Goal: Task Accomplishment & Management: Use online tool/utility

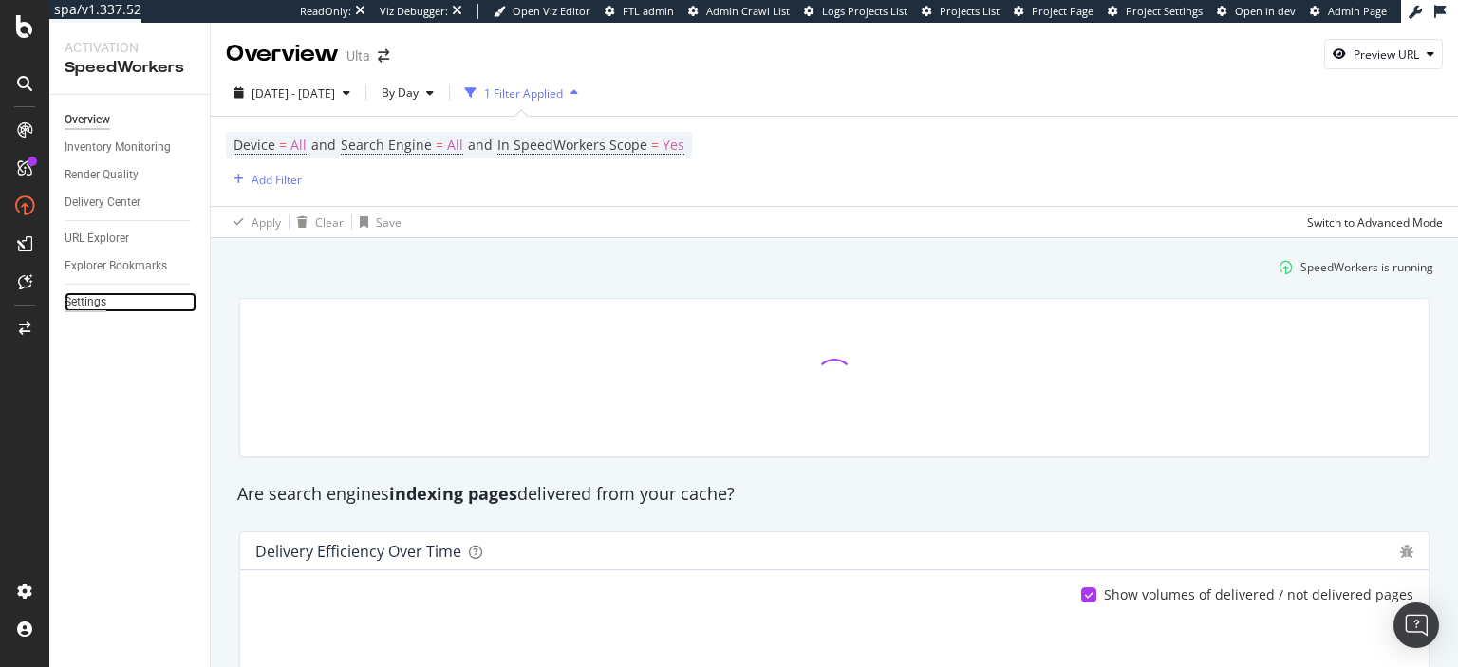
click at [91, 302] on div "Settings" at bounding box center [86, 302] width 42 height 20
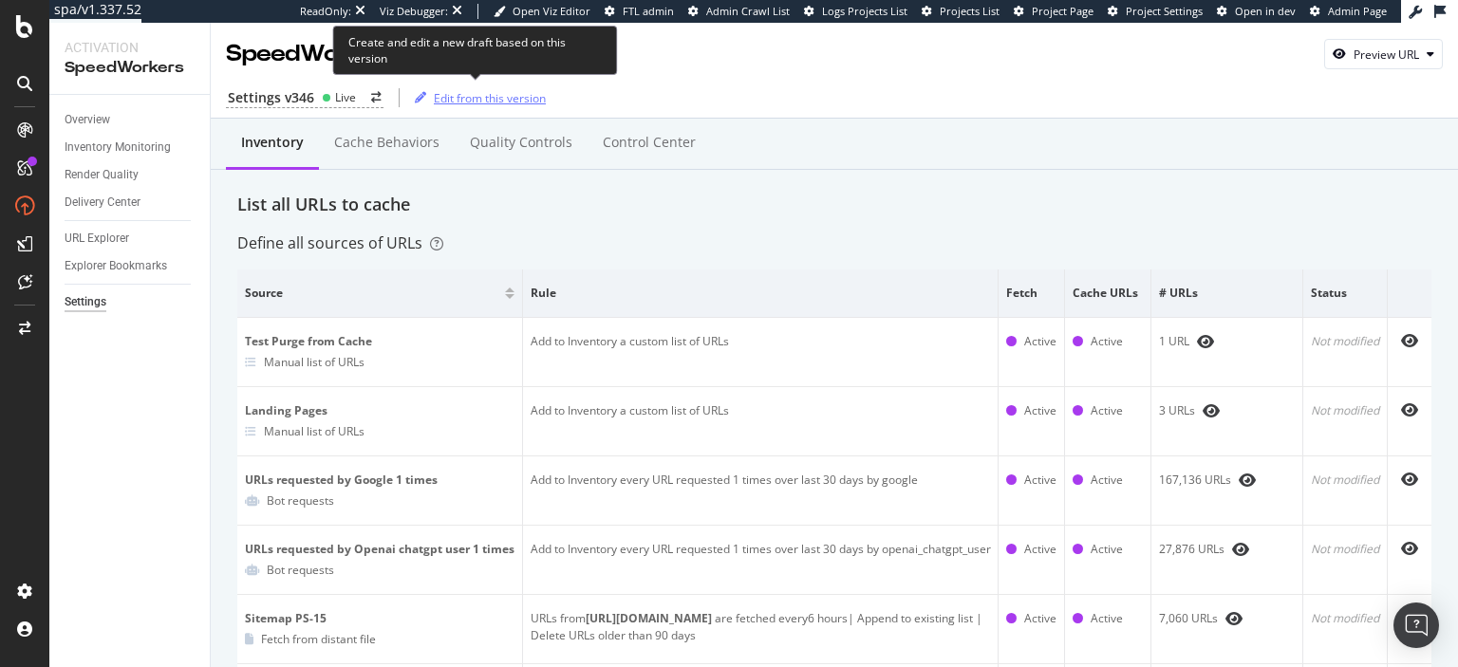
click at [489, 95] on div "Edit from this version" at bounding box center [490, 98] width 112 height 16
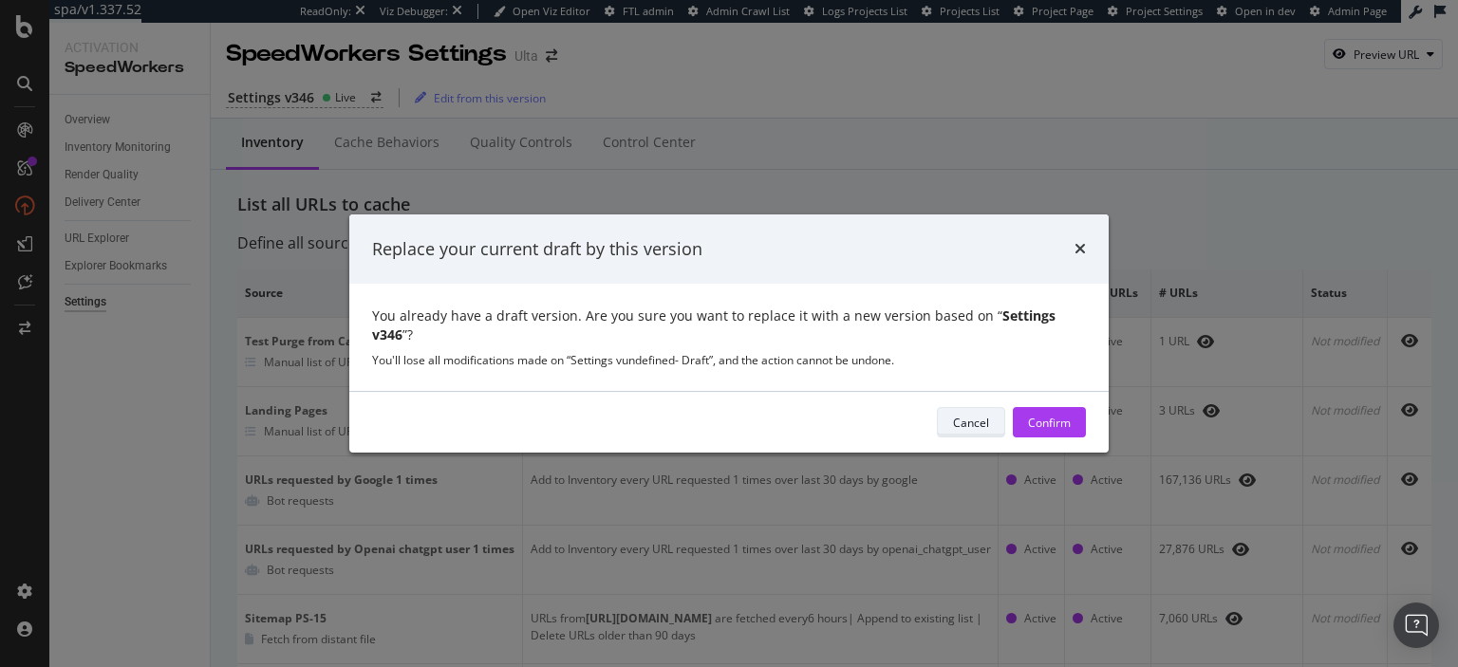
click at [971, 420] on div "Cancel" at bounding box center [971, 423] width 36 height 16
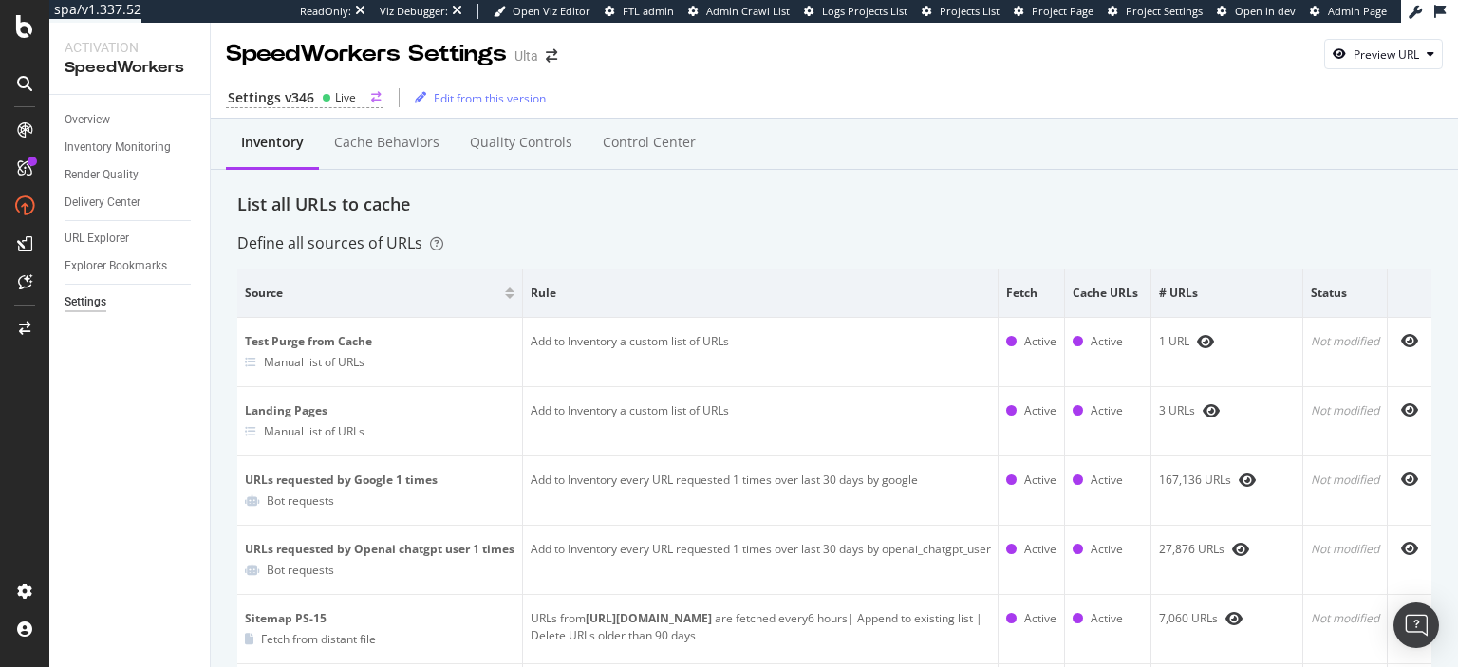
click at [371, 96] on icon "arrow-right-arrow-left" at bounding box center [376, 97] width 10 height 11
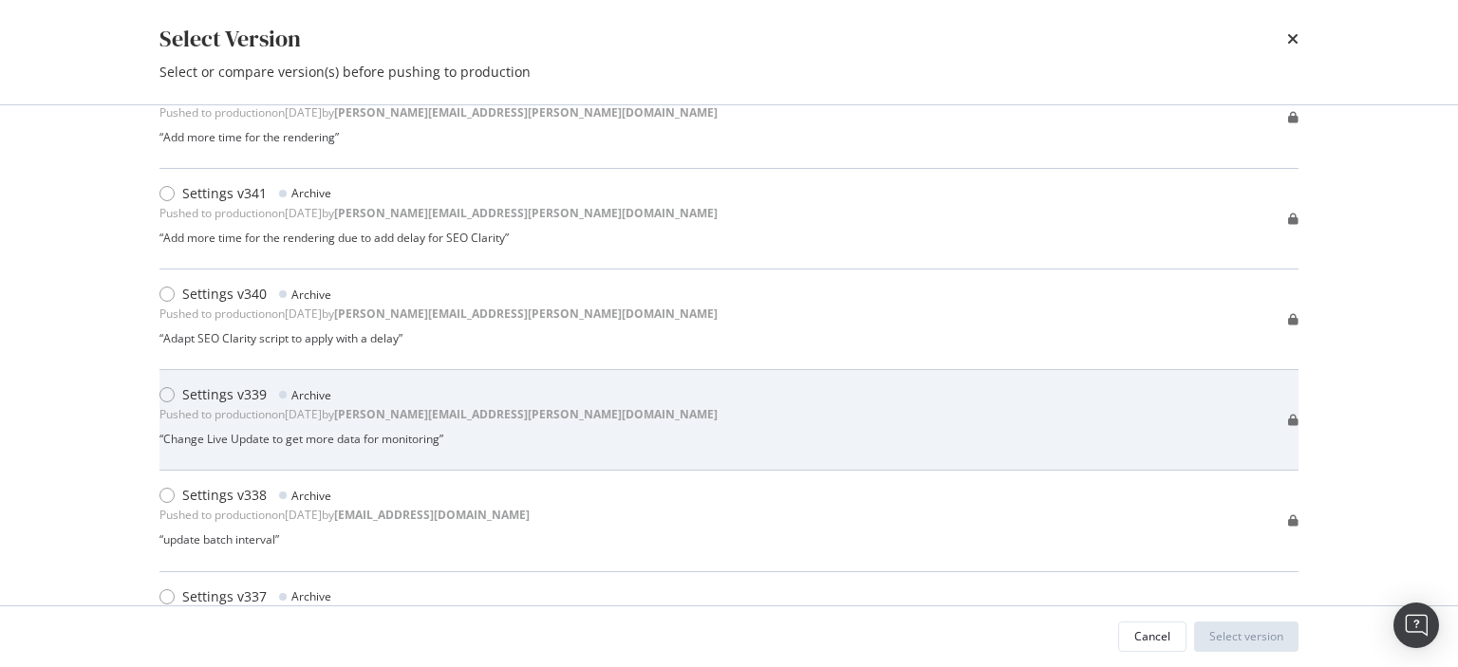
scroll to position [608, 0]
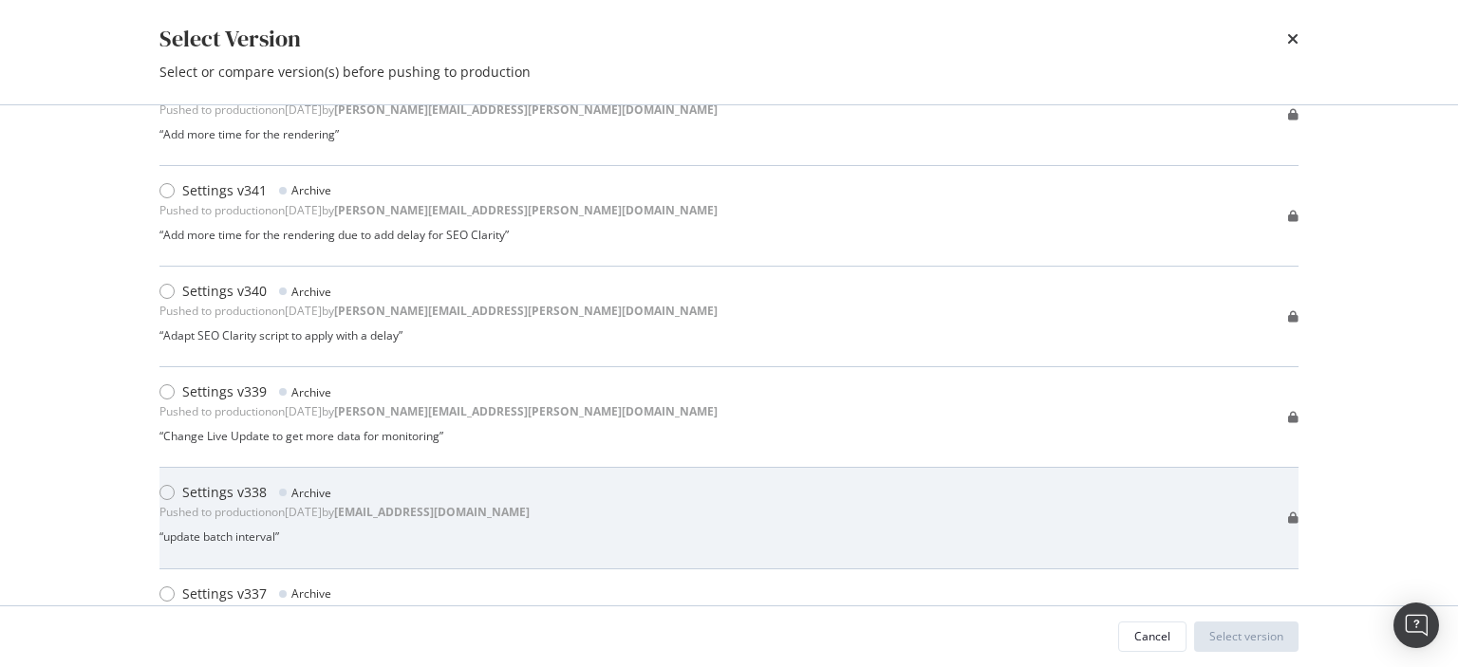
click at [501, 502] on div "Settings v338 Archive Pushed to production on 2025 Sep 11th by jbl@botify.com “…" at bounding box center [728, 517] width 1139 height 69
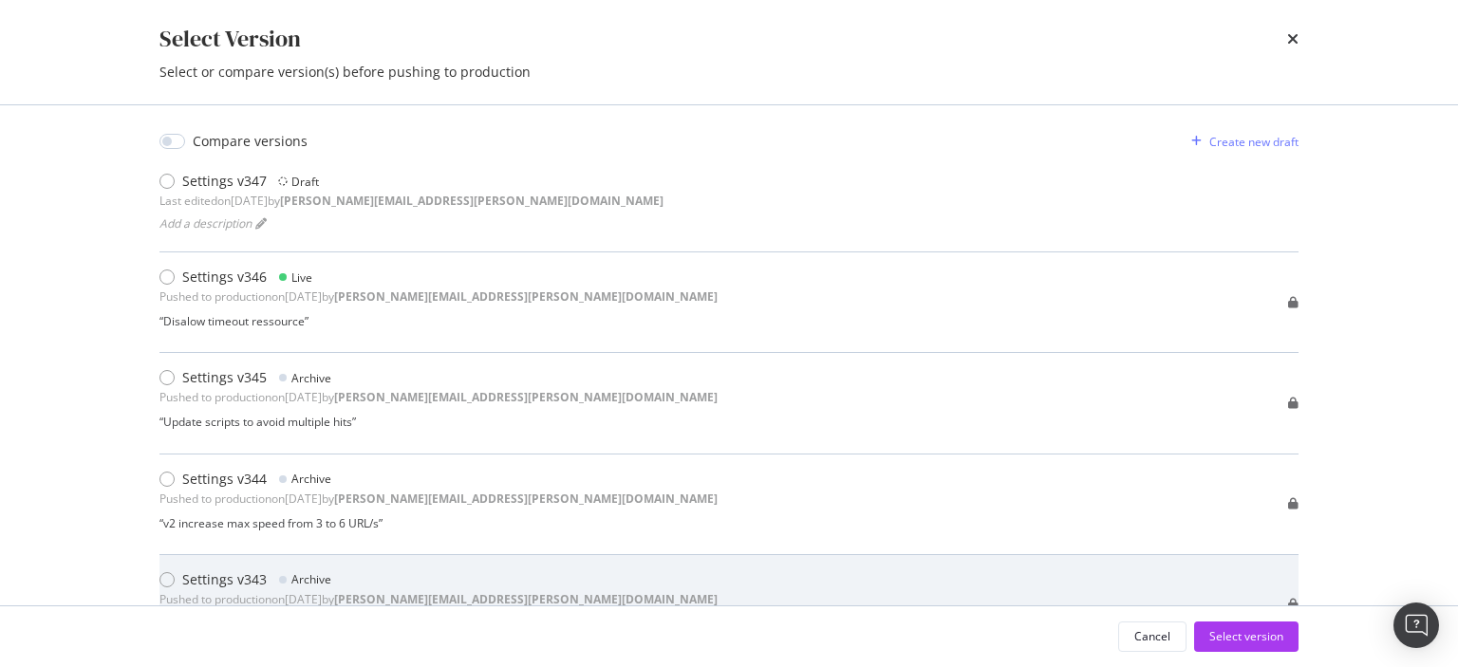
scroll to position [0, 0]
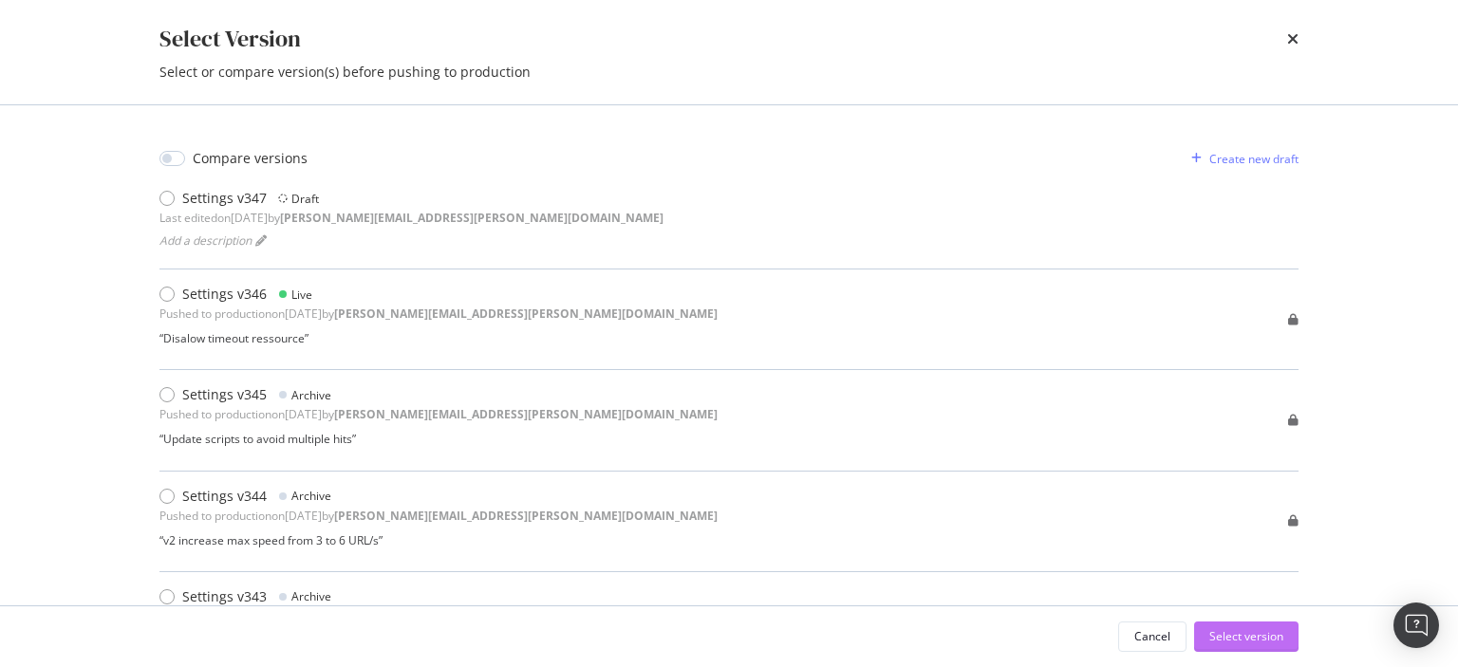
click at [1223, 638] on div "Select version" at bounding box center [1247, 636] width 74 height 16
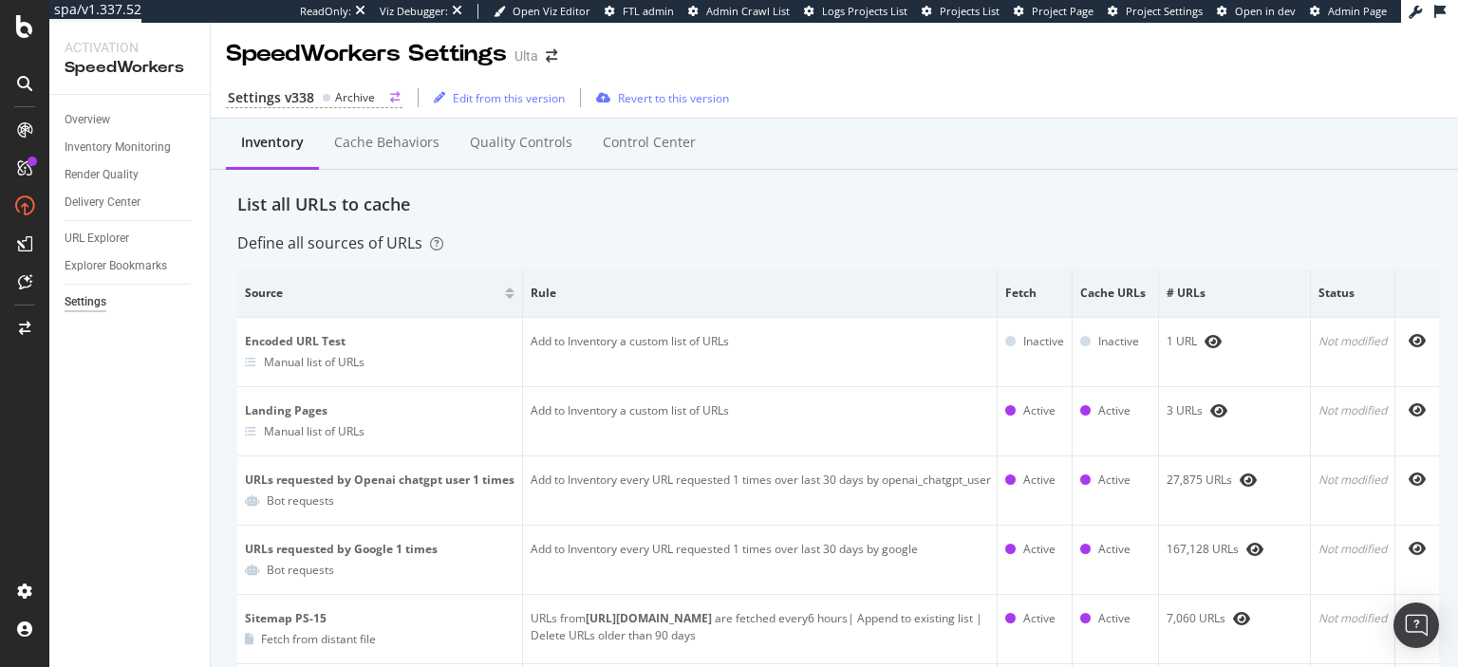
click at [366, 101] on div "Archive" at bounding box center [355, 97] width 40 height 16
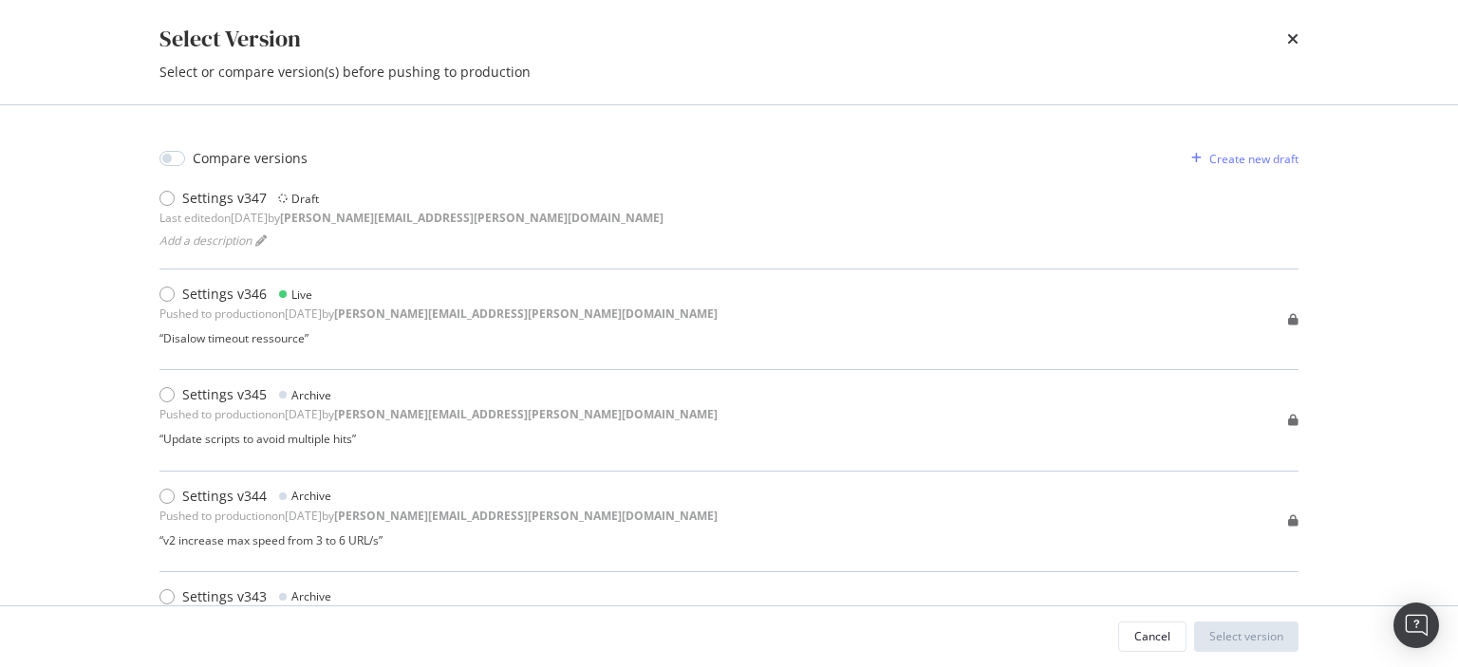
click at [228, 165] on div "Compare versions" at bounding box center [250, 158] width 115 height 19
checkbox input "true"
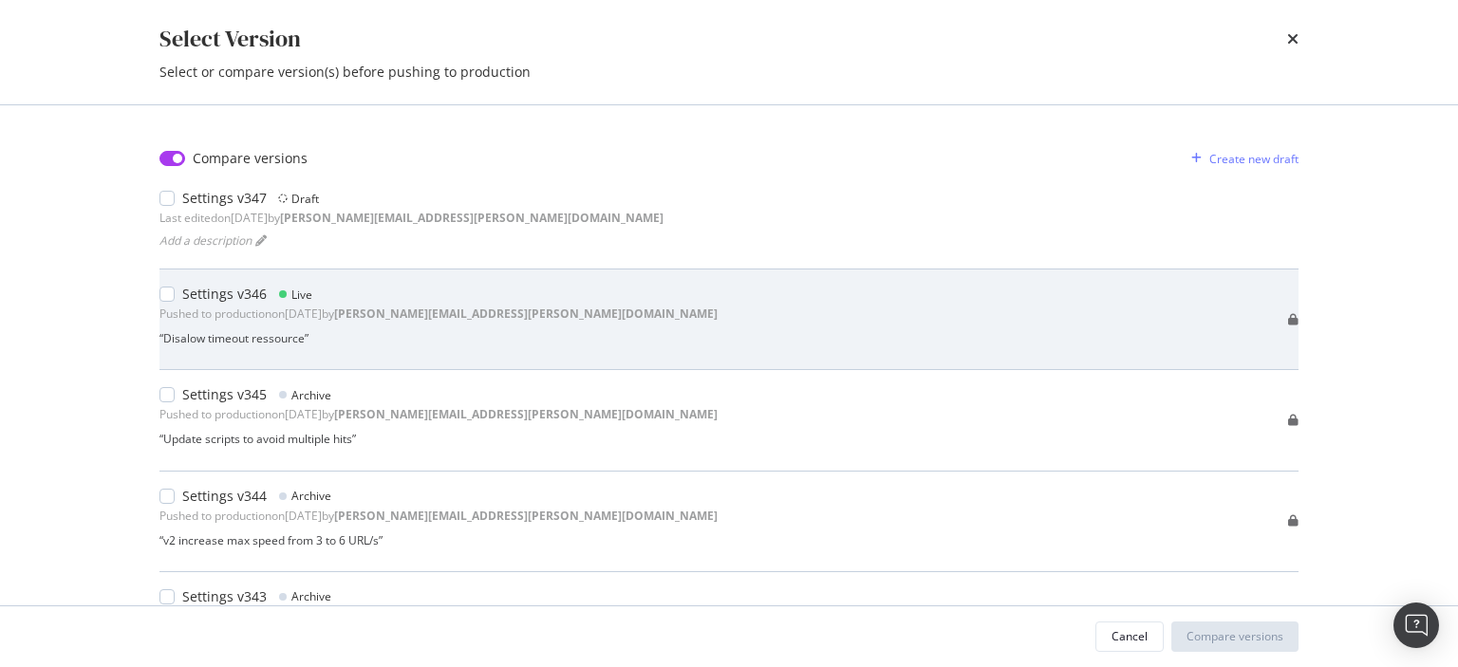
click at [243, 307] on div "Pushed to production on 2025 Oct 2nd by benjamin.bussiere@botify.com" at bounding box center [438, 314] width 558 height 16
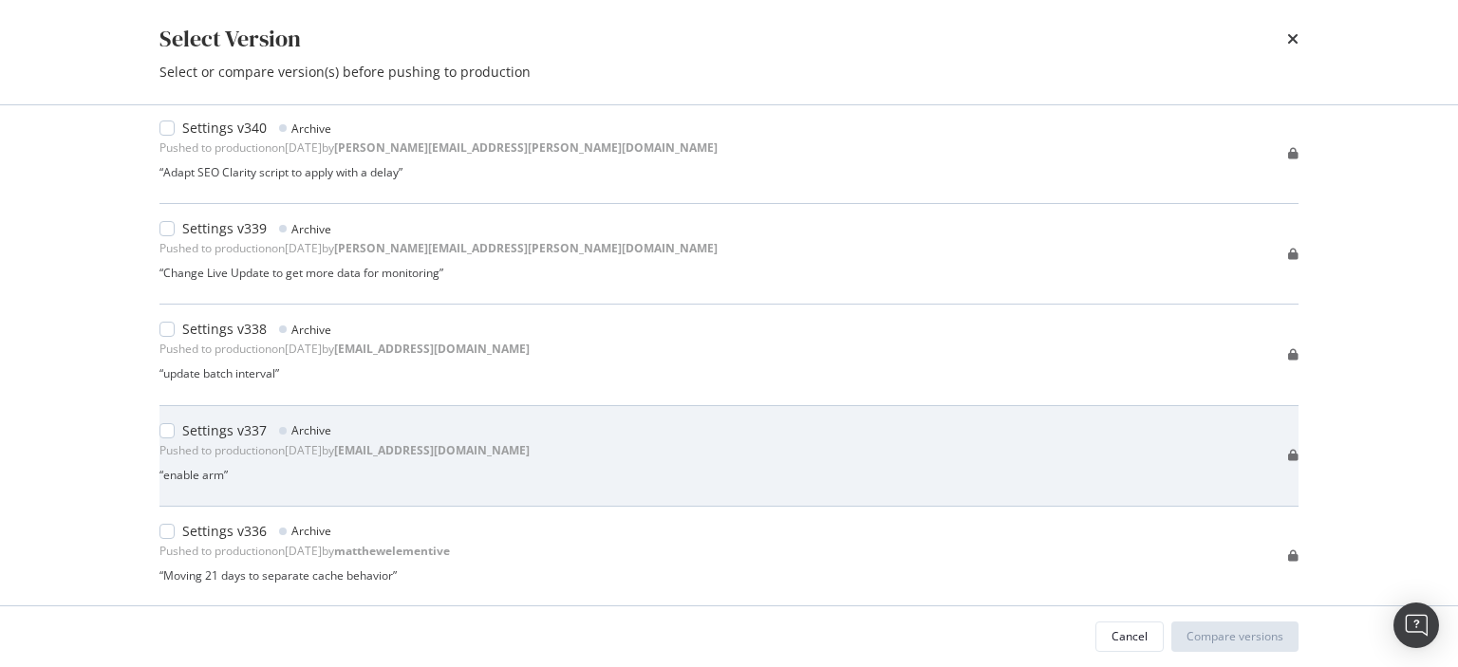
scroll to position [763, 0]
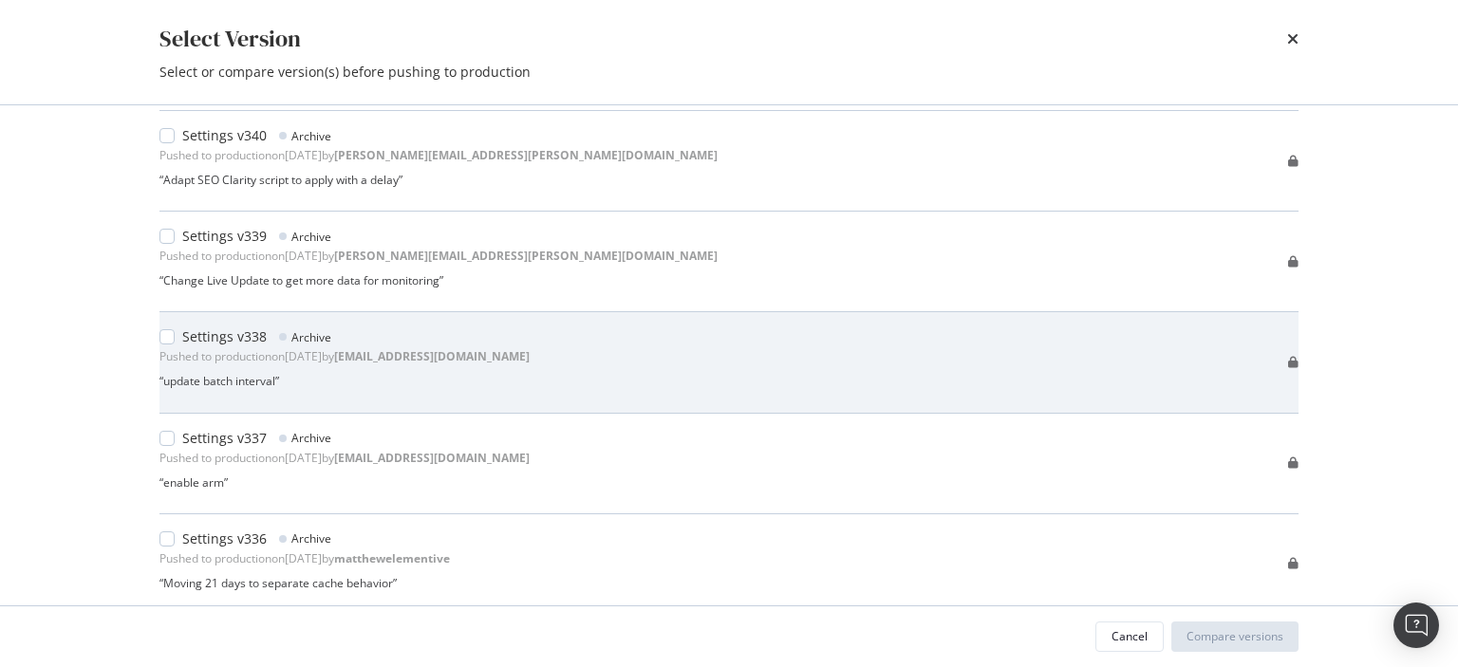
click at [604, 361] on div "Settings v338 Archive Pushed to production on 2025 Sep 11th by jbl@botify.com “…" at bounding box center [728, 362] width 1139 height 69
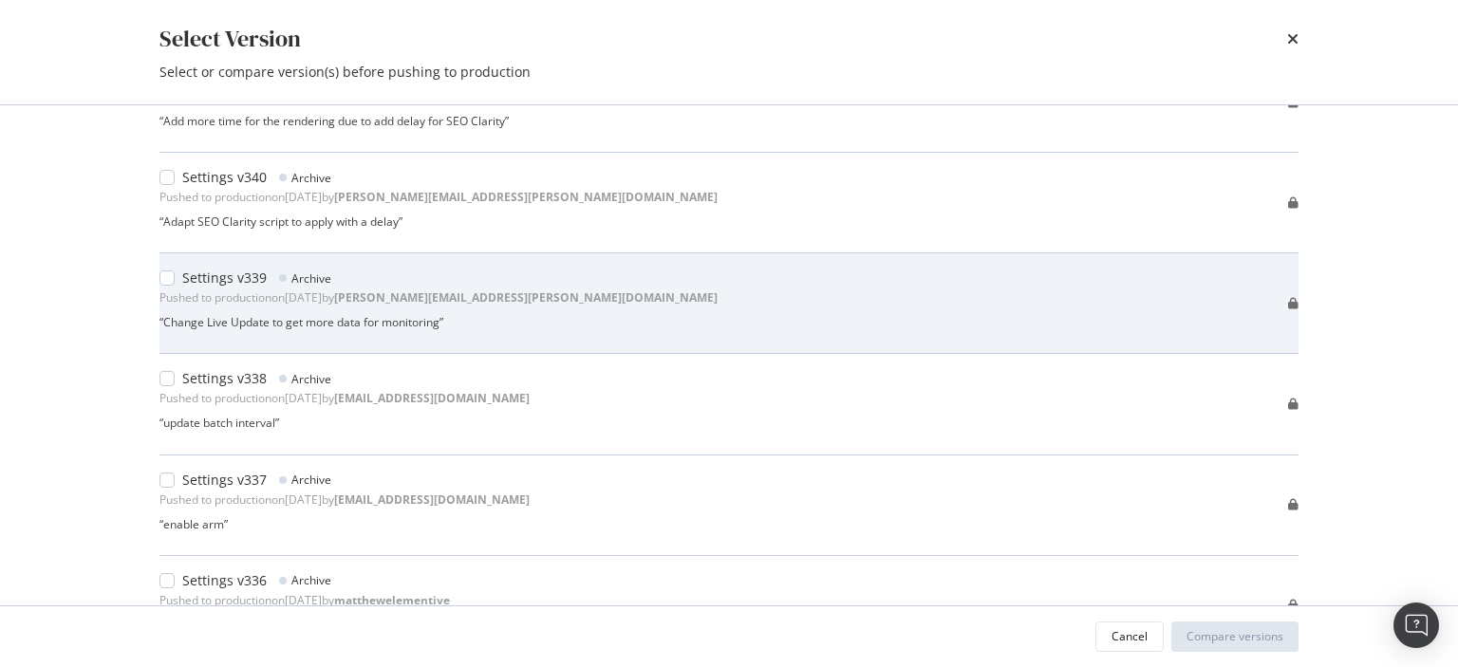
scroll to position [710, 0]
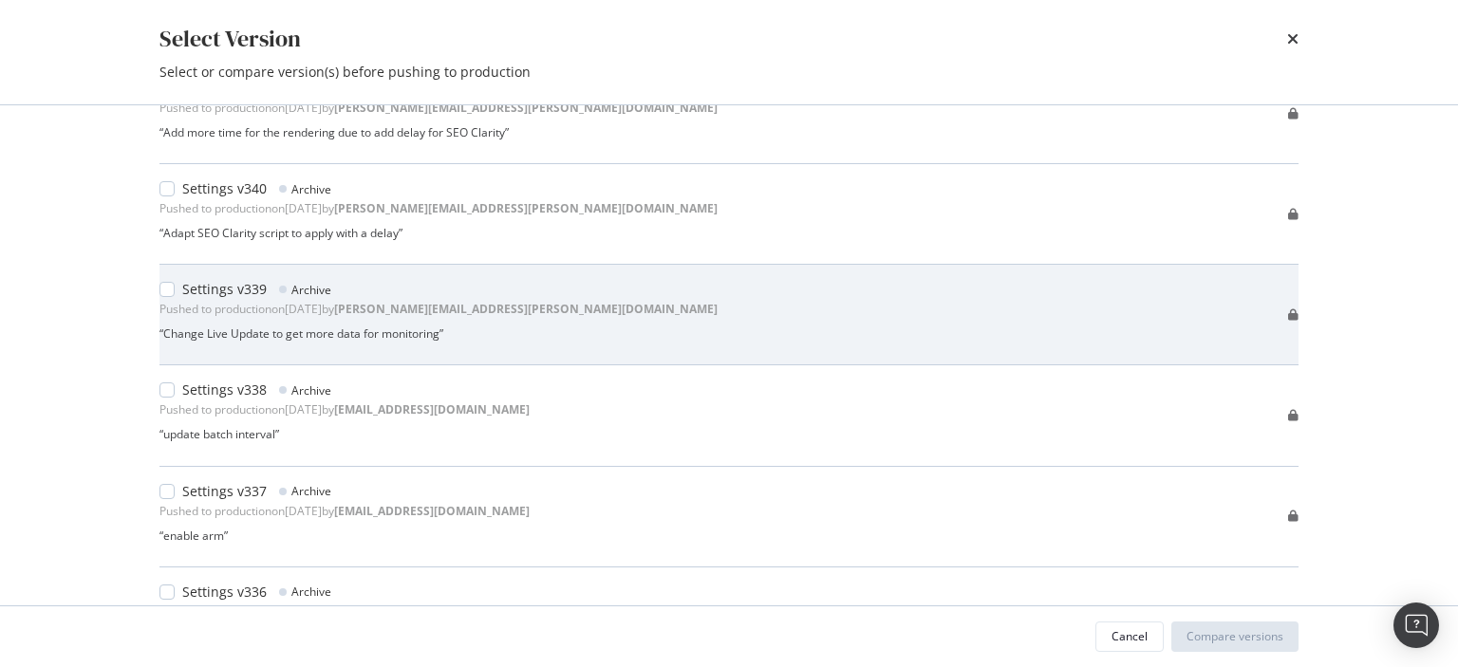
click at [556, 305] on b "benjamin.bussiere@botify.com" at bounding box center [526, 309] width 384 height 16
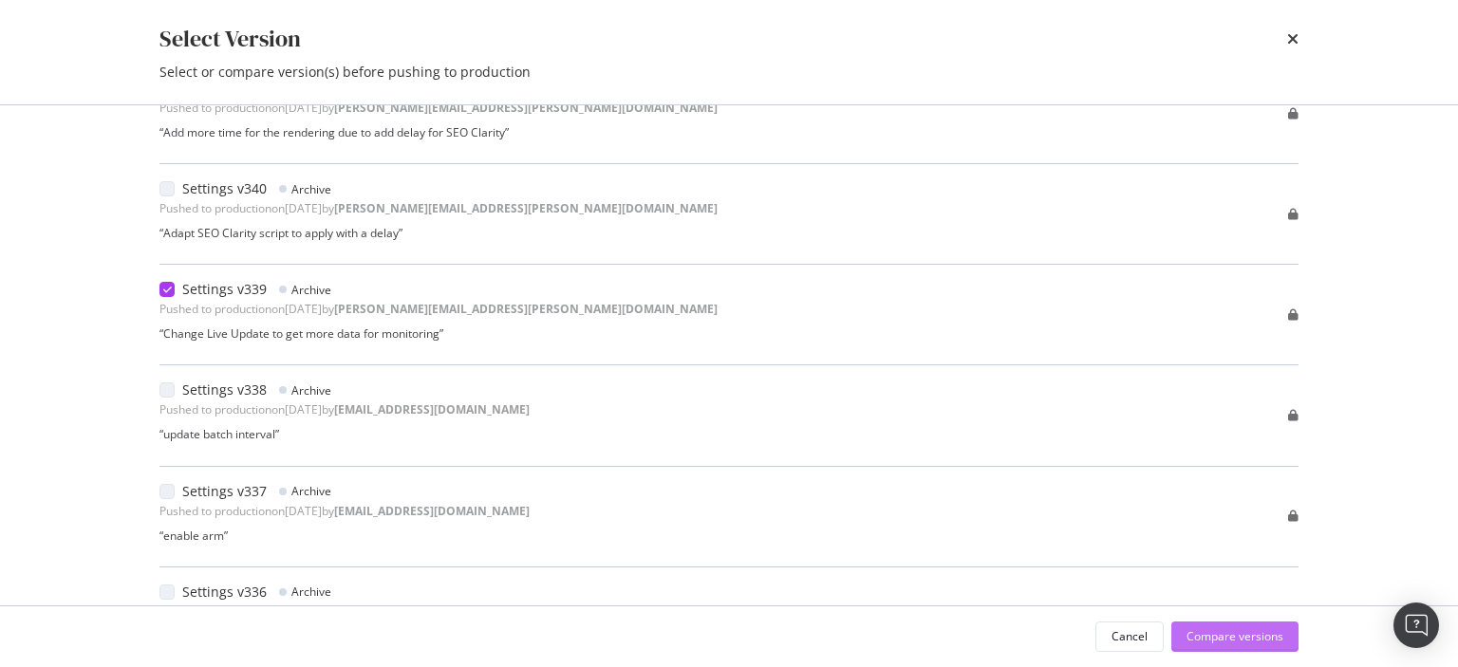
click at [1218, 635] on div "Compare versions" at bounding box center [1235, 636] width 97 height 16
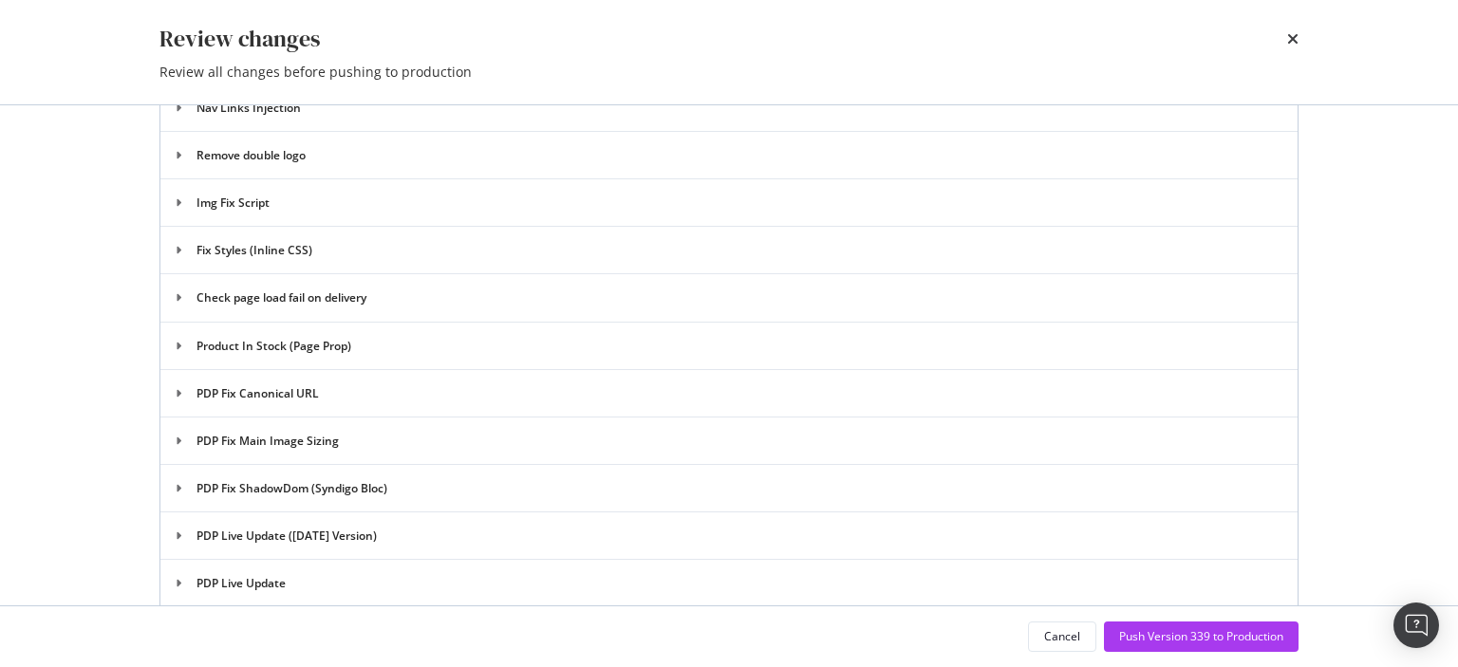
scroll to position [4125, 0]
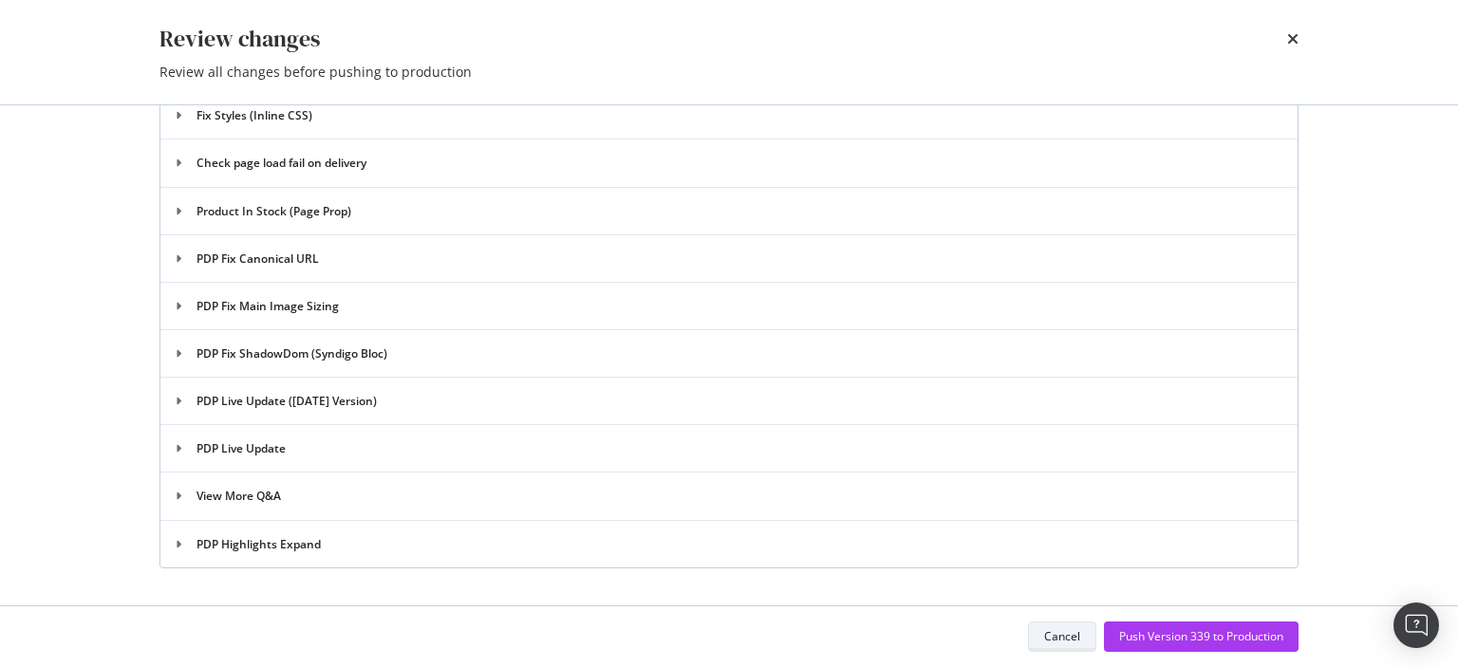
click at [1046, 648] on div "Cancel" at bounding box center [1062, 637] width 36 height 27
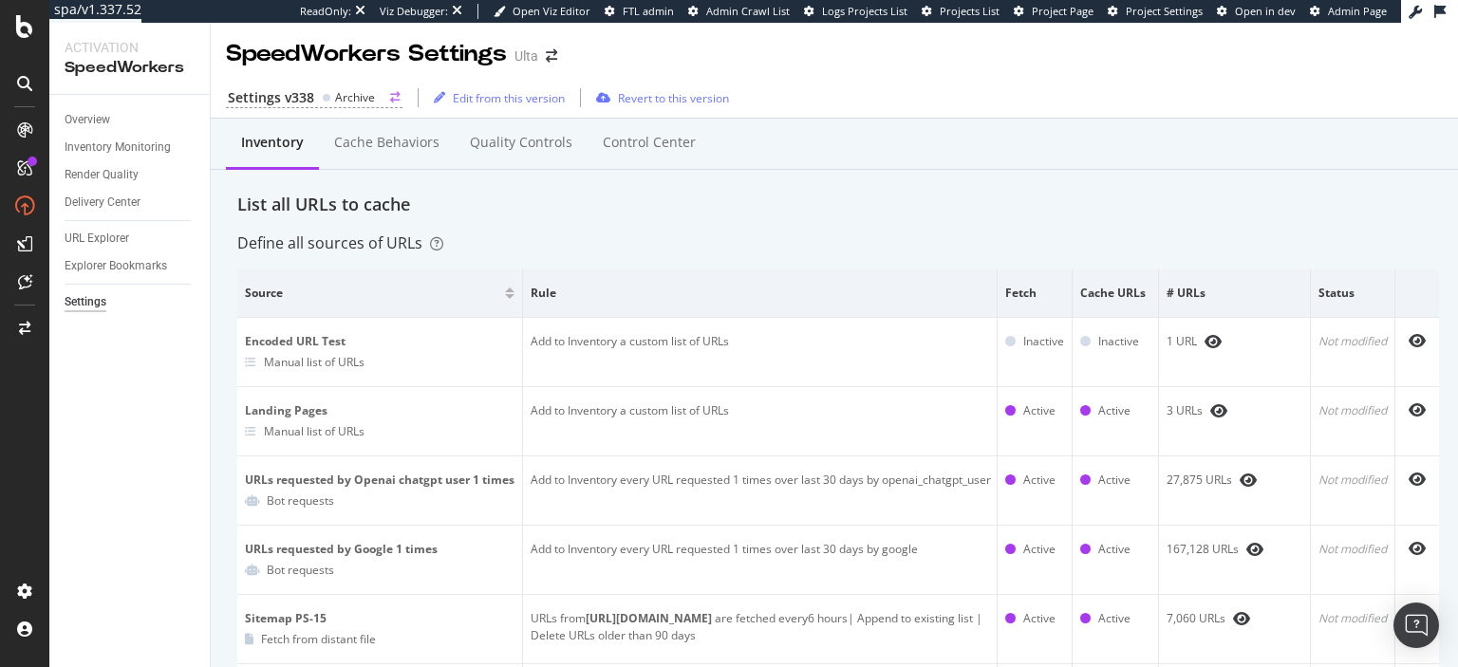
click at [272, 101] on div "Settings v338" at bounding box center [271, 97] width 86 height 19
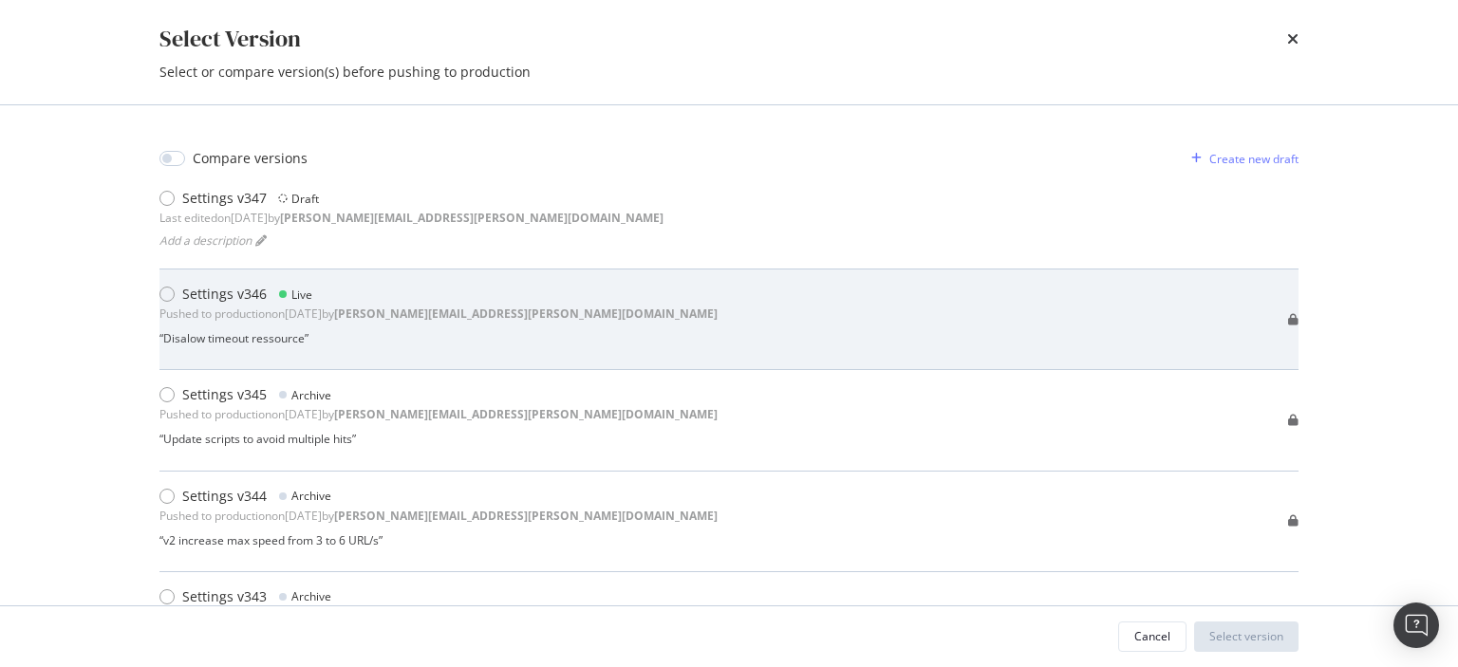
click at [207, 294] on div "Settings v346" at bounding box center [224, 294] width 84 height 19
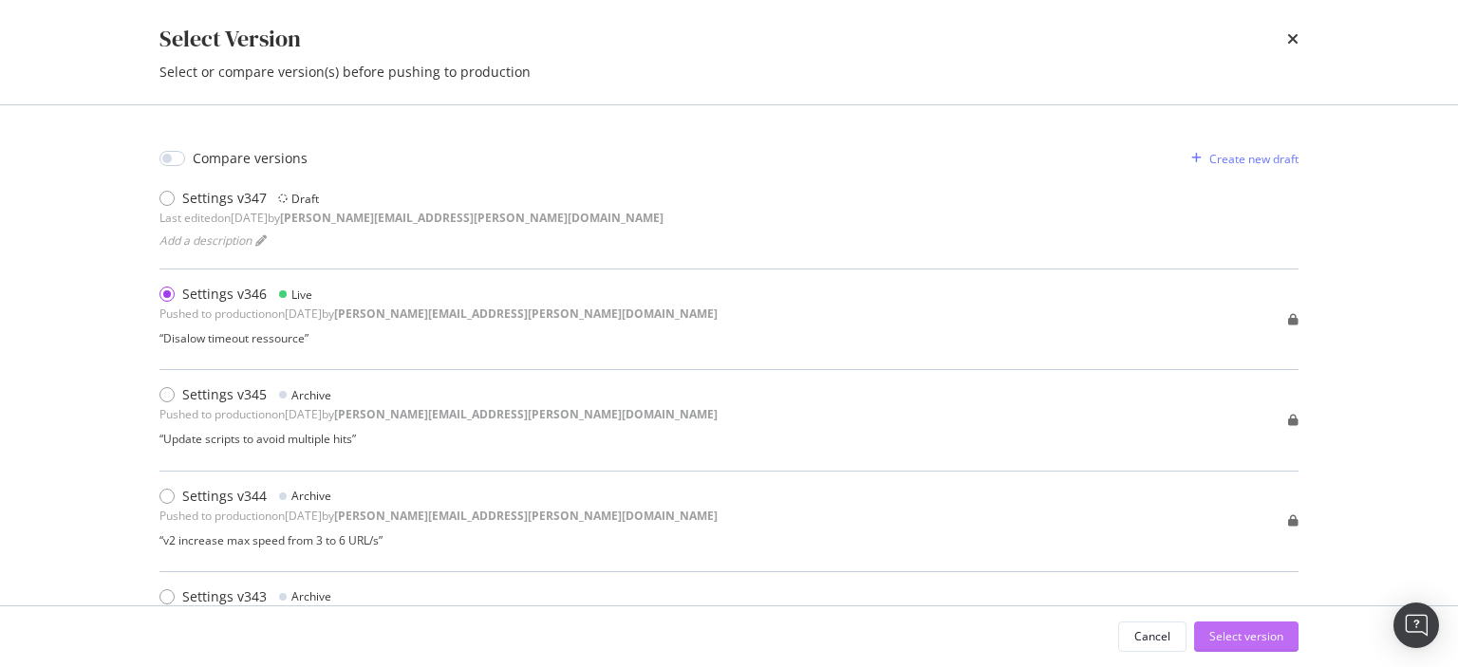
click at [1232, 636] on div "Select version" at bounding box center [1247, 636] width 74 height 16
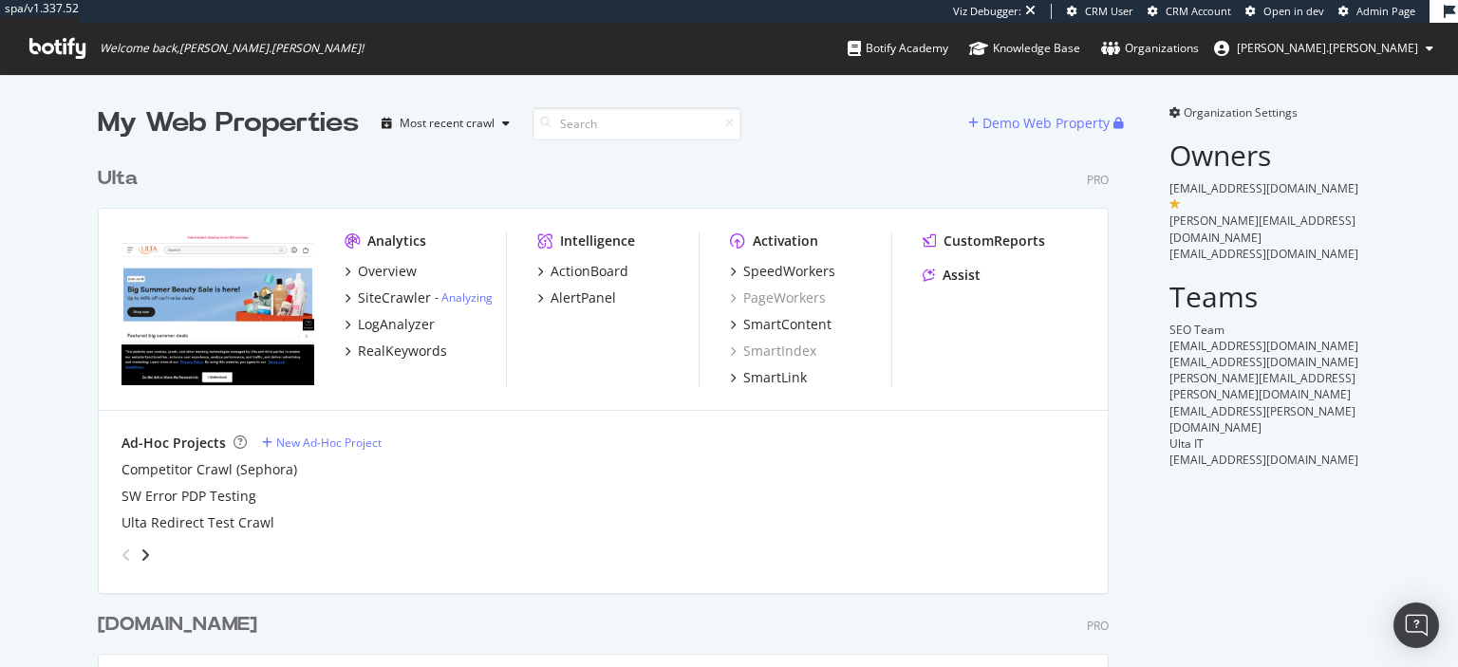
scroll to position [667, 1458]
click at [786, 275] on div "SpeedWorkers" at bounding box center [789, 271] width 92 height 19
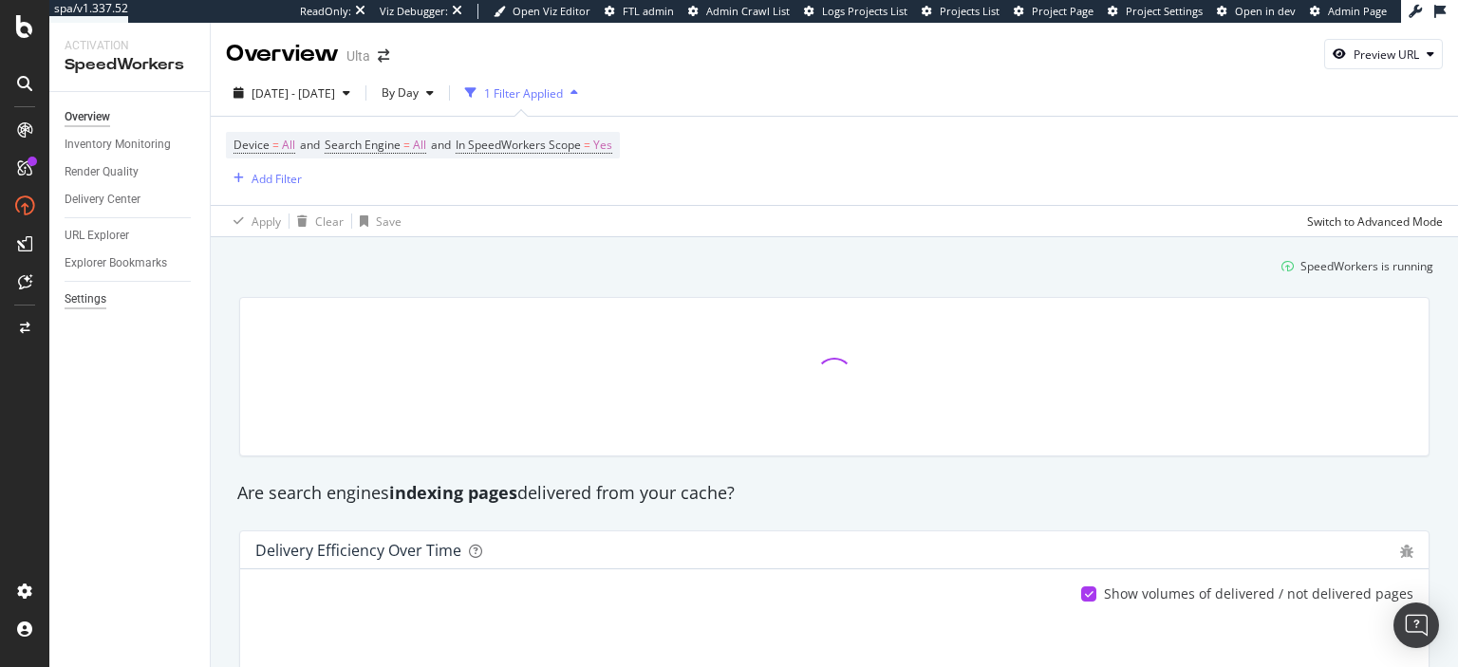
click at [84, 298] on div "Settings" at bounding box center [86, 300] width 42 height 20
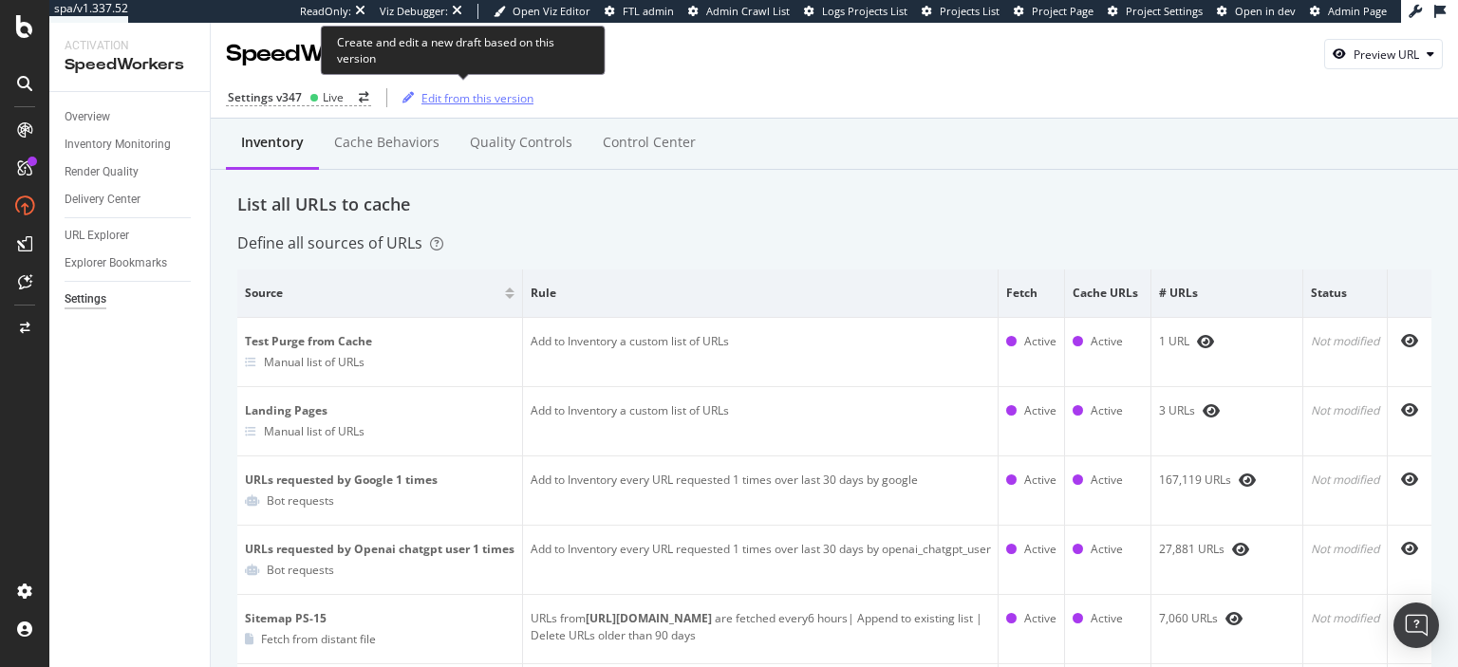
click at [484, 104] on div "Edit from this version" at bounding box center [478, 98] width 112 height 16
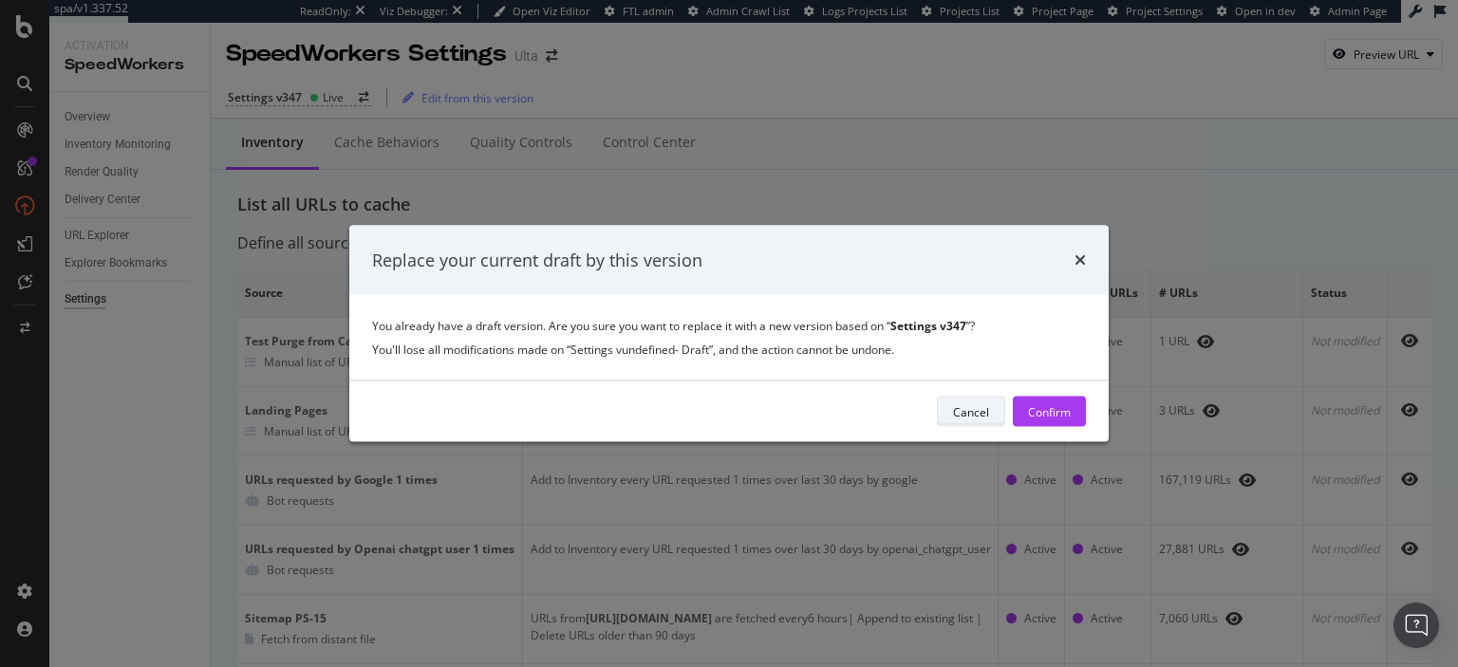
click at [989, 419] on div "Cancel" at bounding box center [971, 411] width 36 height 16
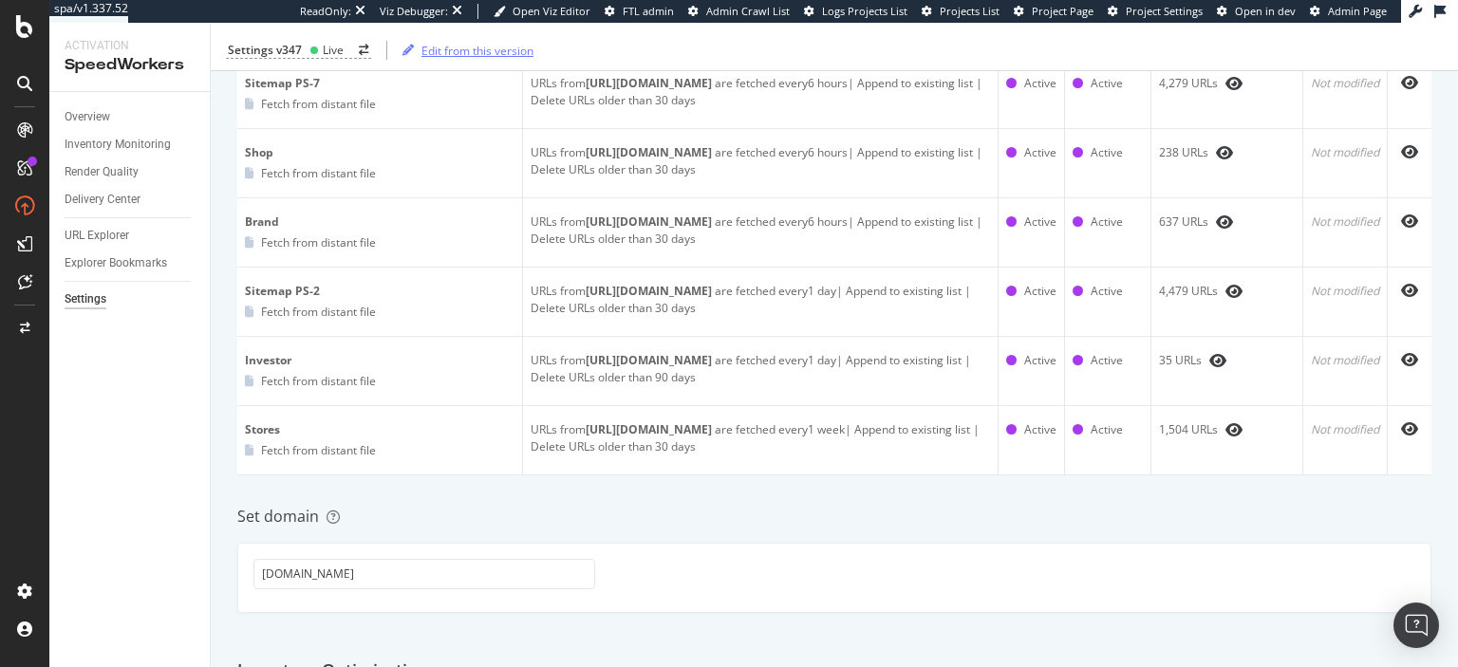
scroll to position [2476, 0]
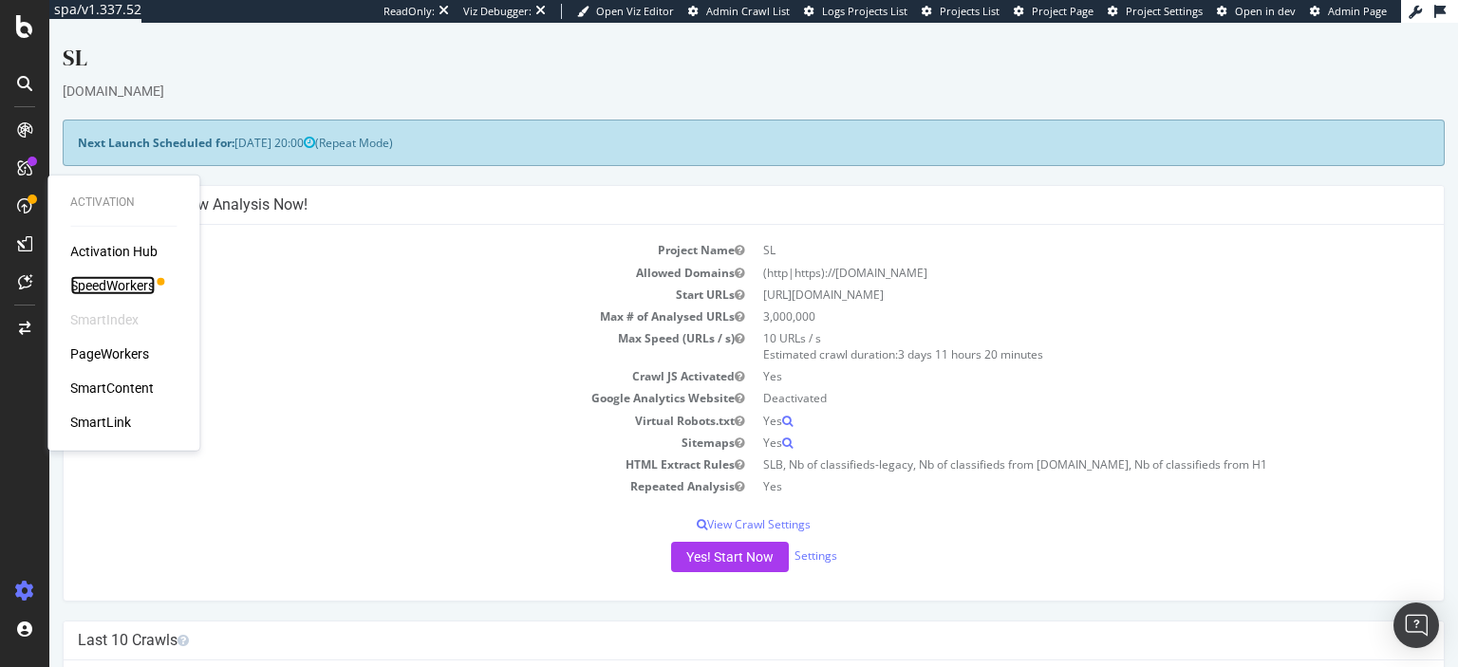
click at [105, 285] on div "SpeedWorkers" at bounding box center [112, 285] width 84 height 19
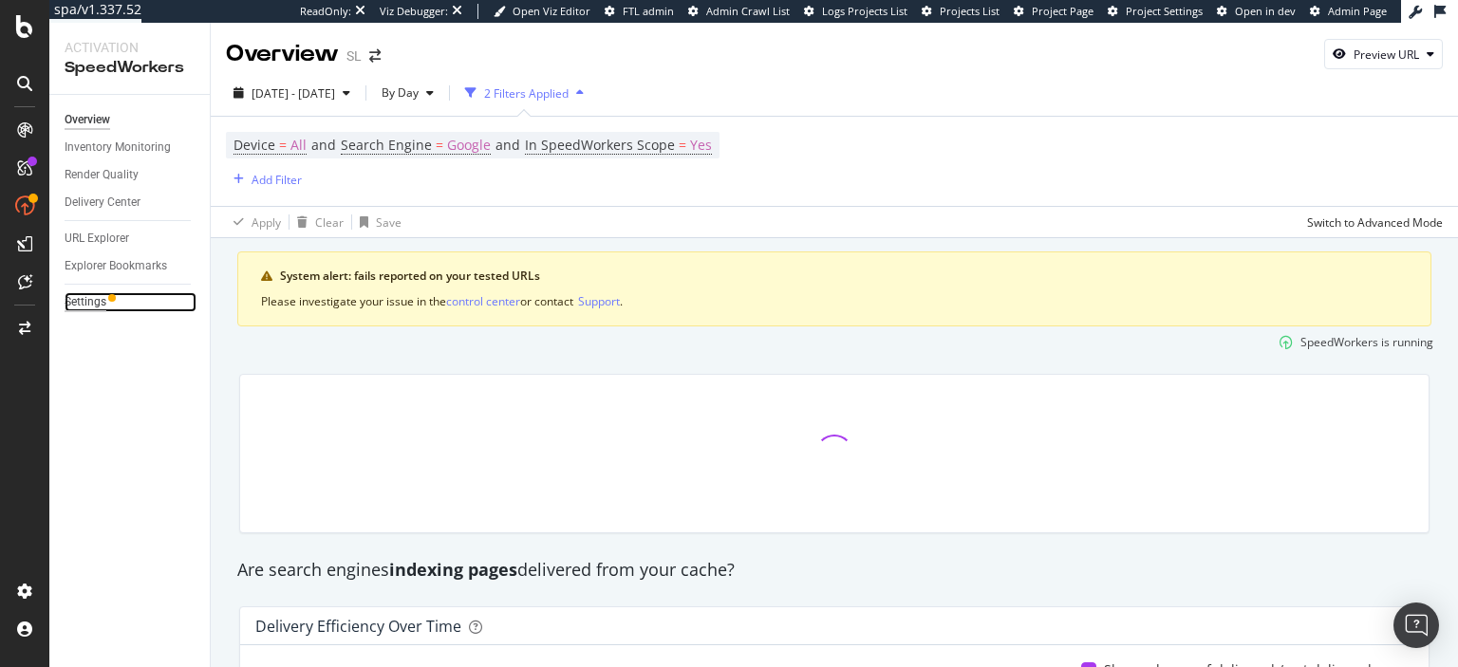
click at [93, 297] on div "Settings" at bounding box center [86, 302] width 42 height 20
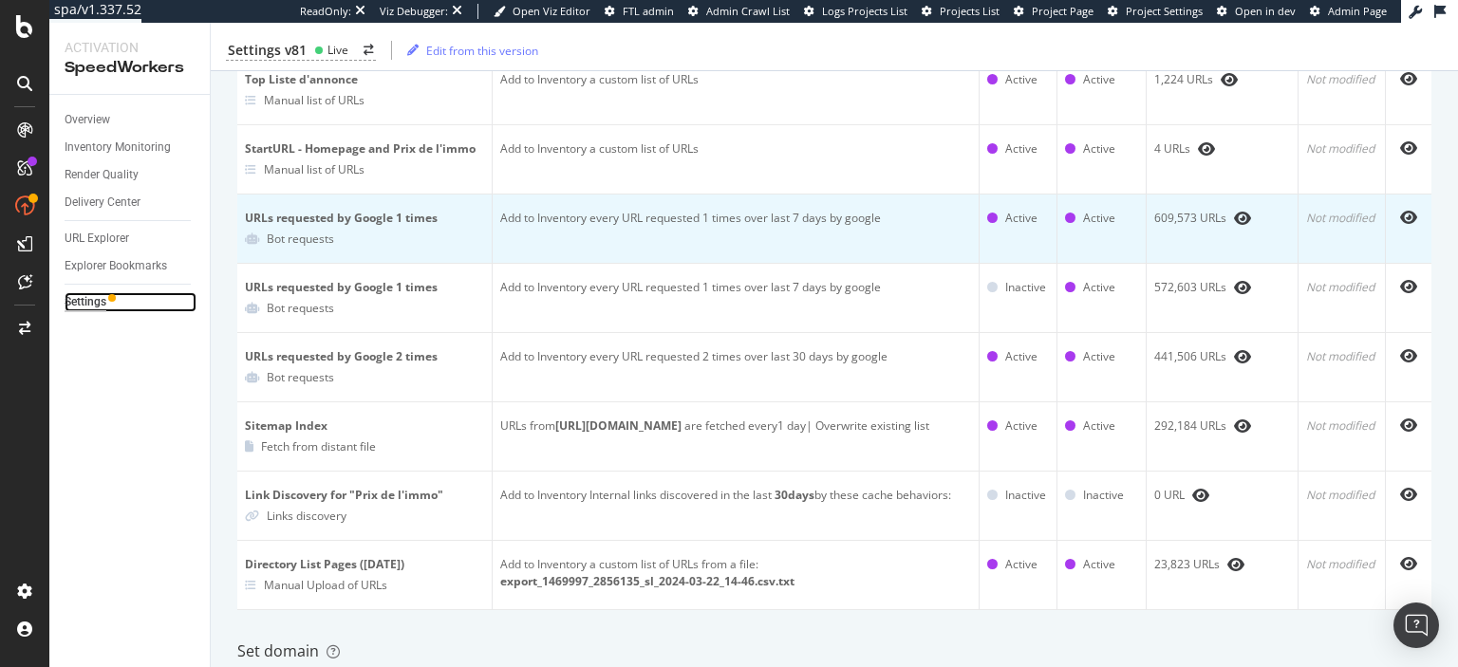
scroll to position [365, 0]
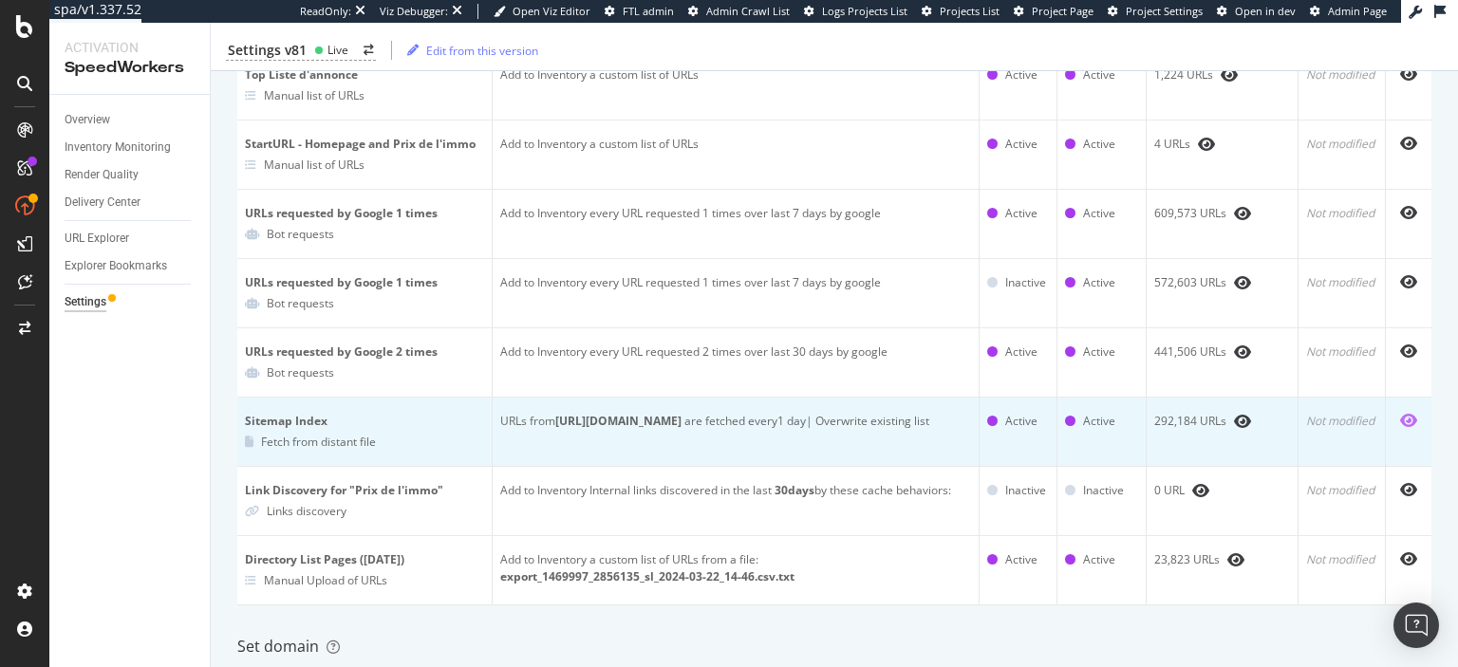
click at [1414, 421] on icon "eye" at bounding box center [1408, 420] width 17 height 15
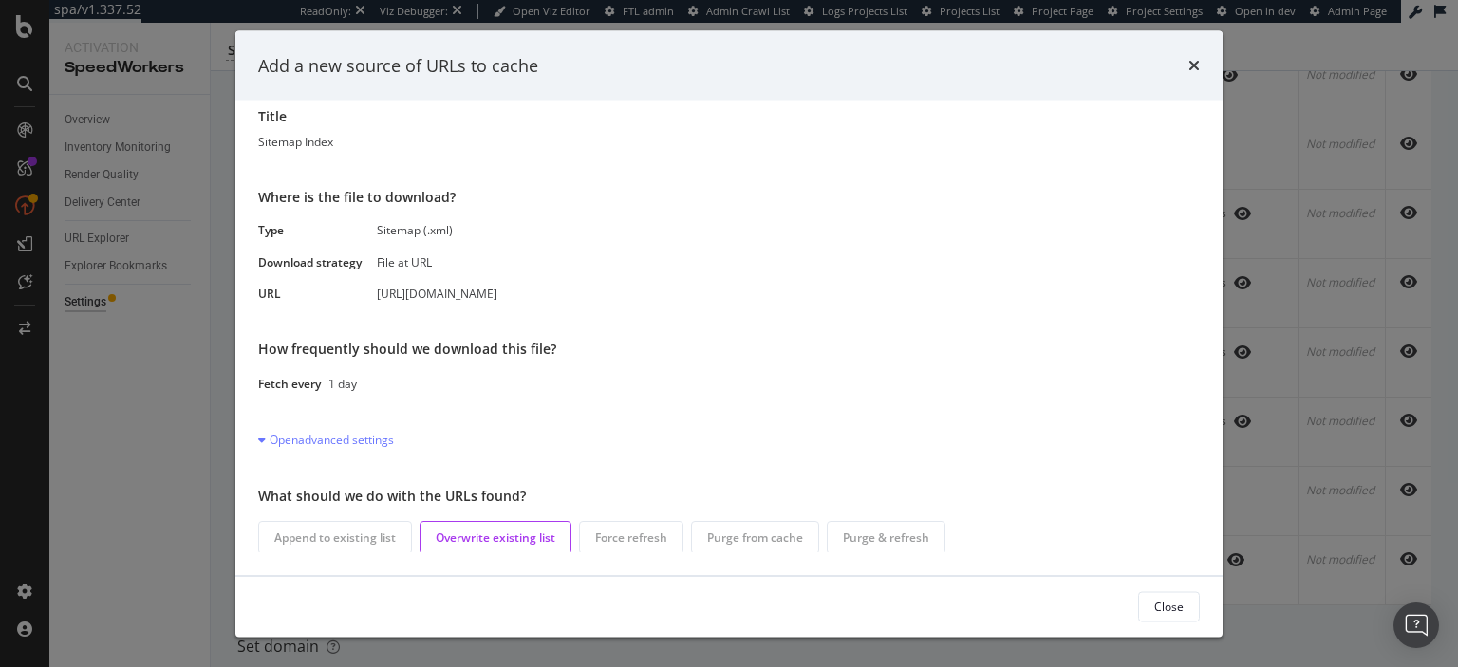
scroll to position [0, 0]
click at [642, 299] on div "https://www.seloger.com/sitemap/sitemap-index.xml" at bounding box center [548, 298] width 342 height 16
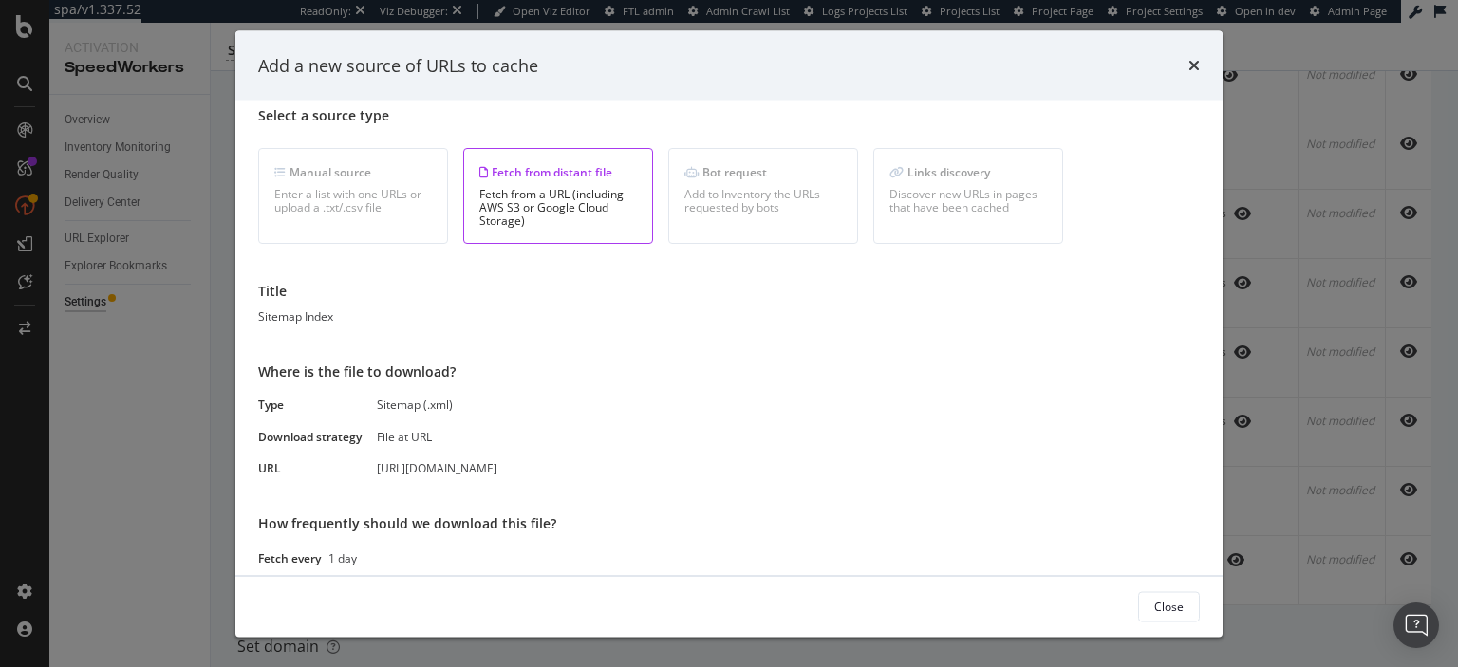
scroll to position [16, 0]
click at [1042, 325] on div "Select a source type Manual source Enter a list with one URLs or upload a .txt/…" at bounding box center [729, 415] width 942 height 617
click at [1191, 77] on div "times" at bounding box center [1194, 65] width 11 height 25
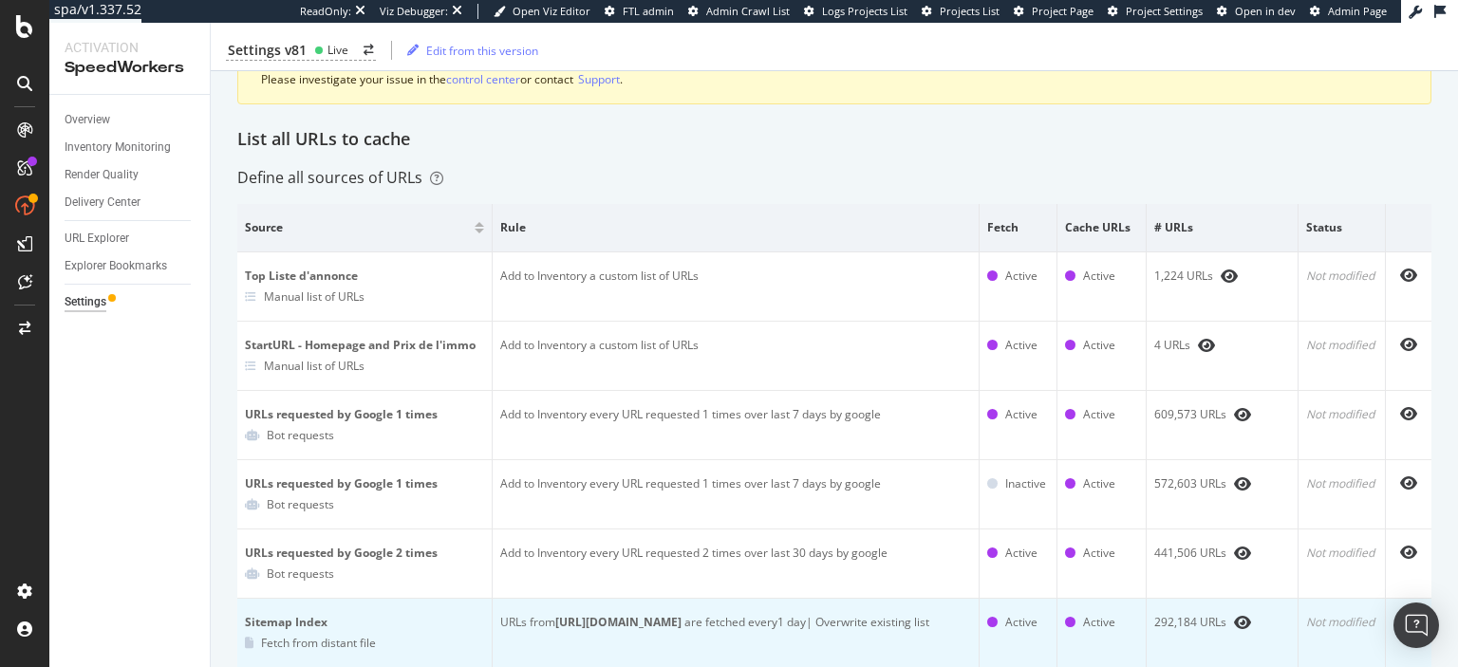
scroll to position [0, 0]
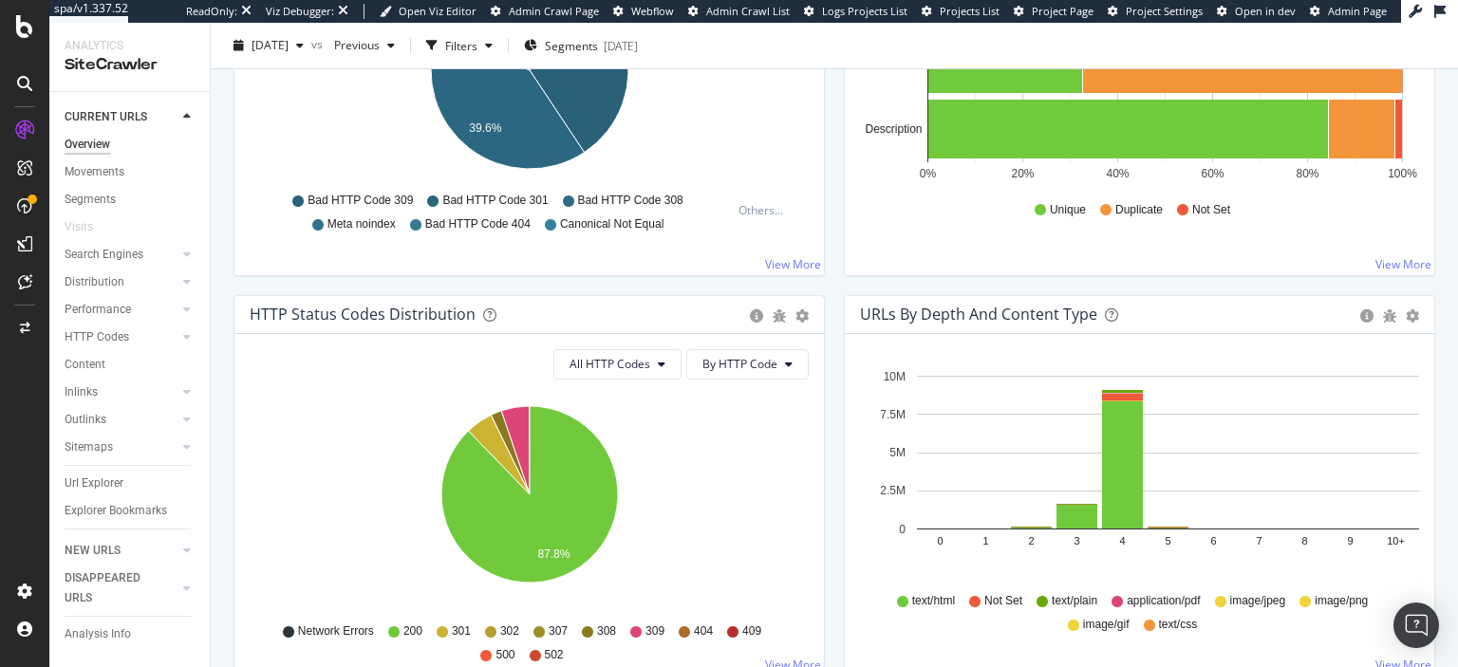
scroll to position [813, 0]
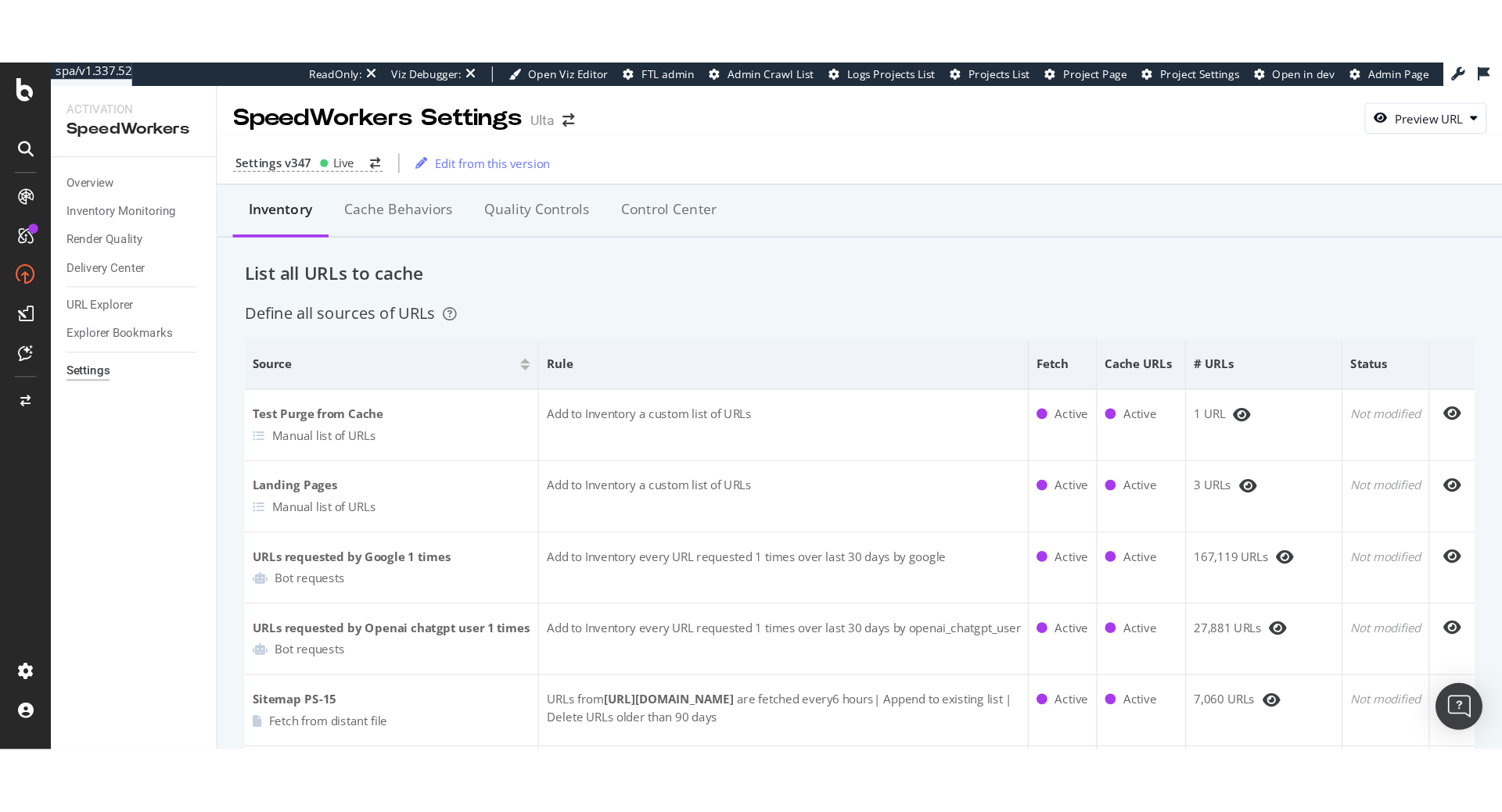
scroll to position [2045, 0]
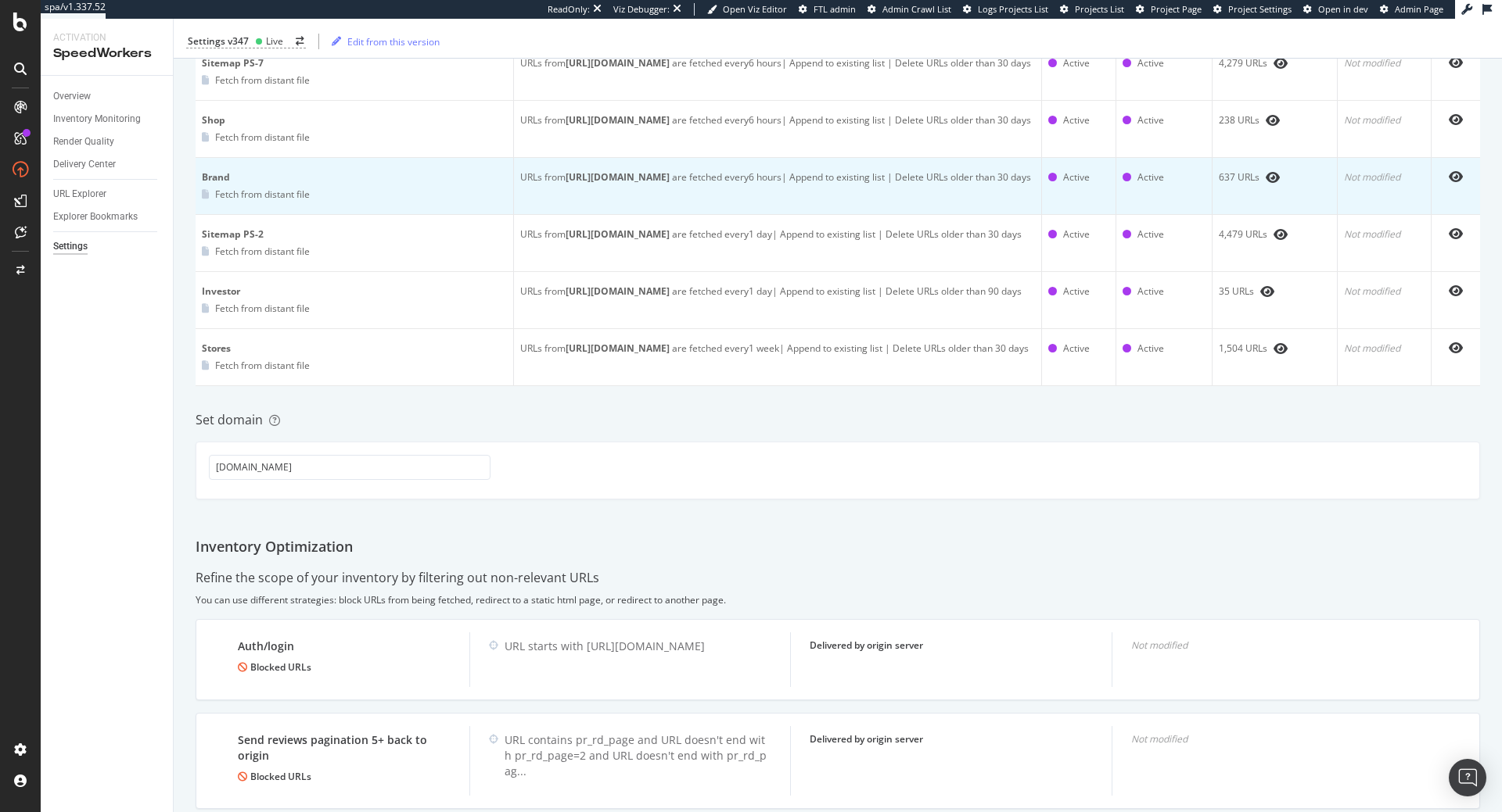
click at [1001, 208] on td "URLs from [URL][DOMAIN_NAME] are fetched every 6 hours | Append to existing lis…" at bounding box center [778, 186] width 528 height 57
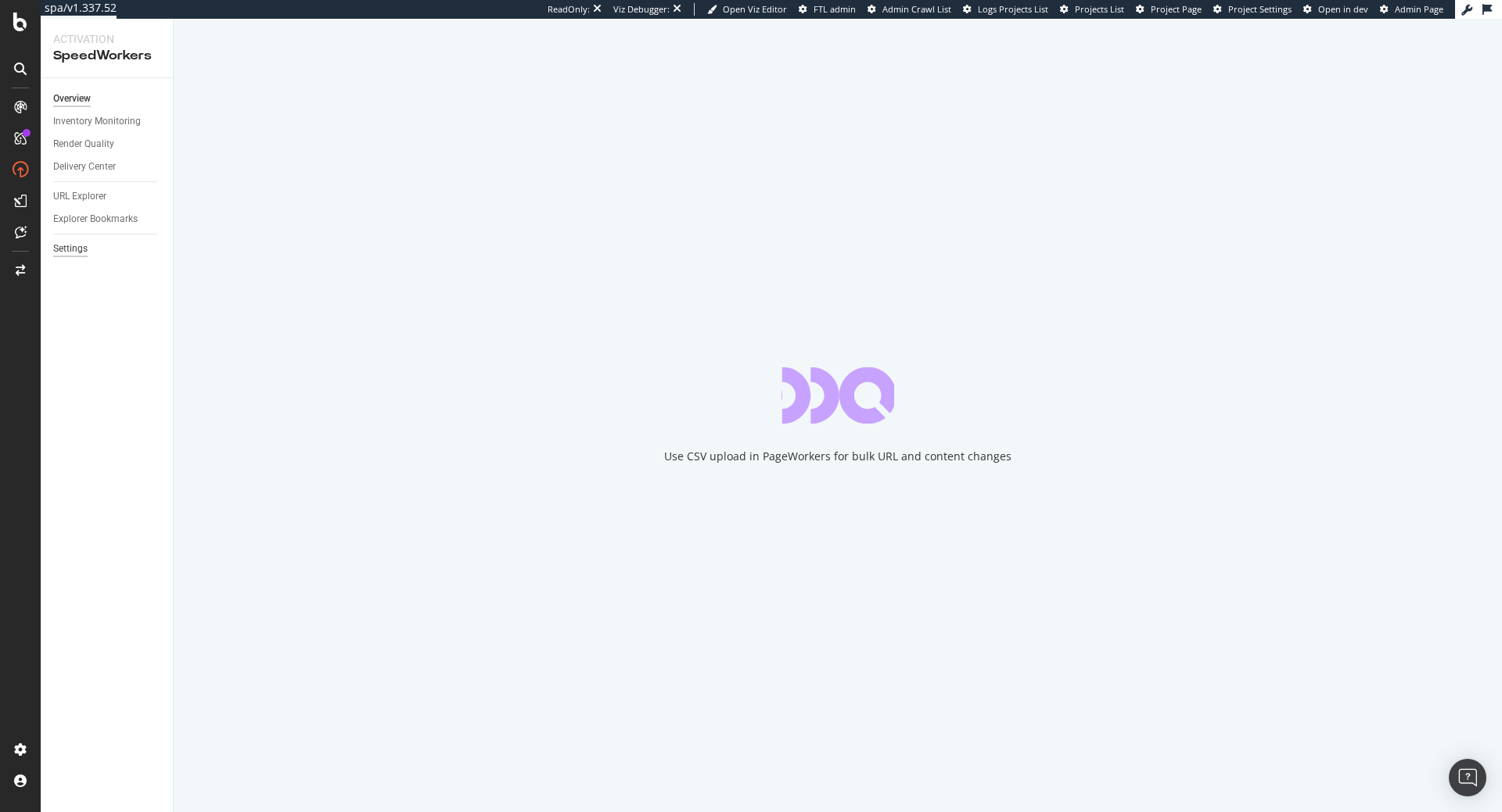
click at [72, 238] on div "Settings" at bounding box center [113, 250] width 119 height 23
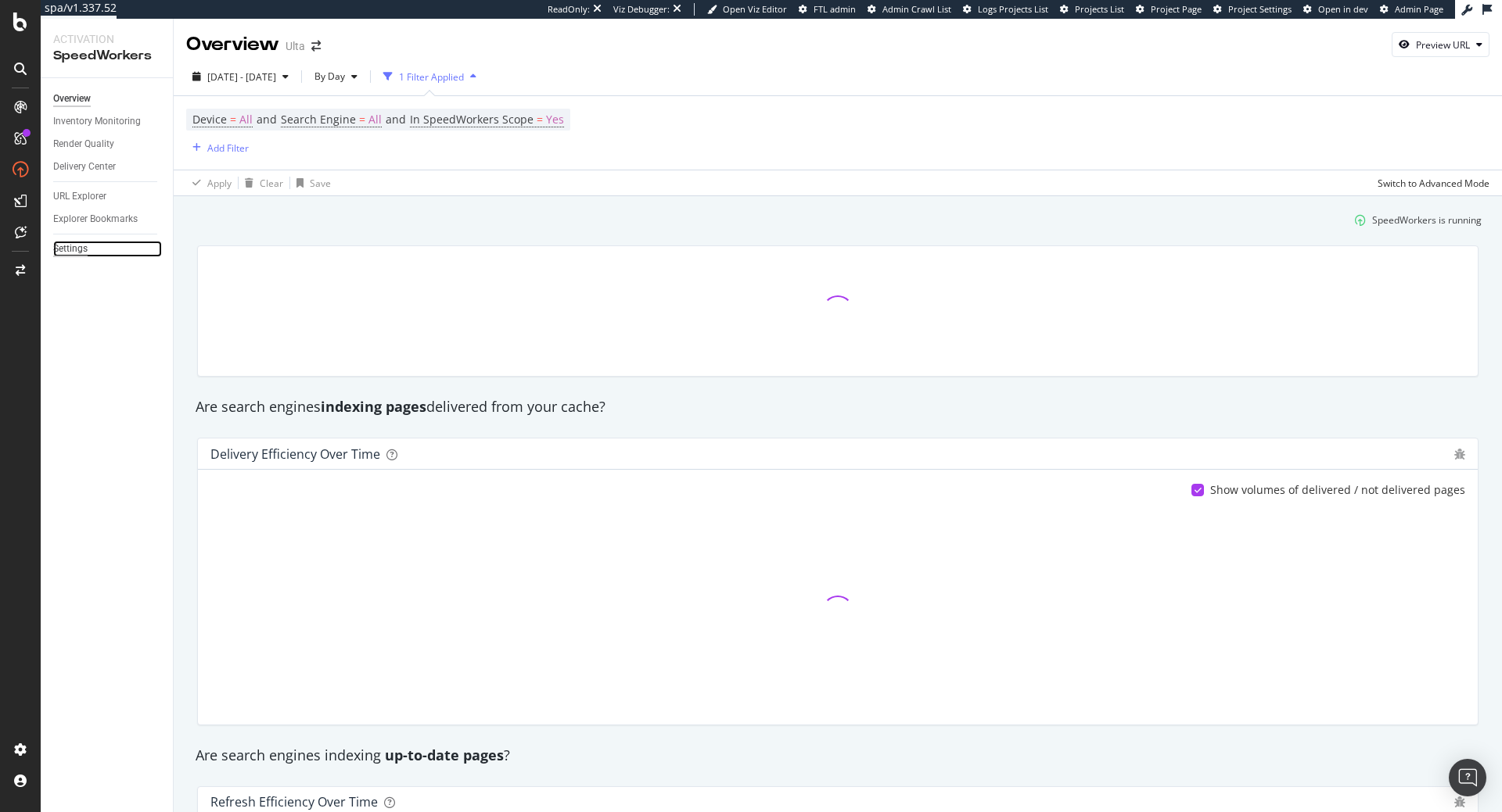
click at [73, 245] on div "Settings" at bounding box center [71, 249] width 35 height 16
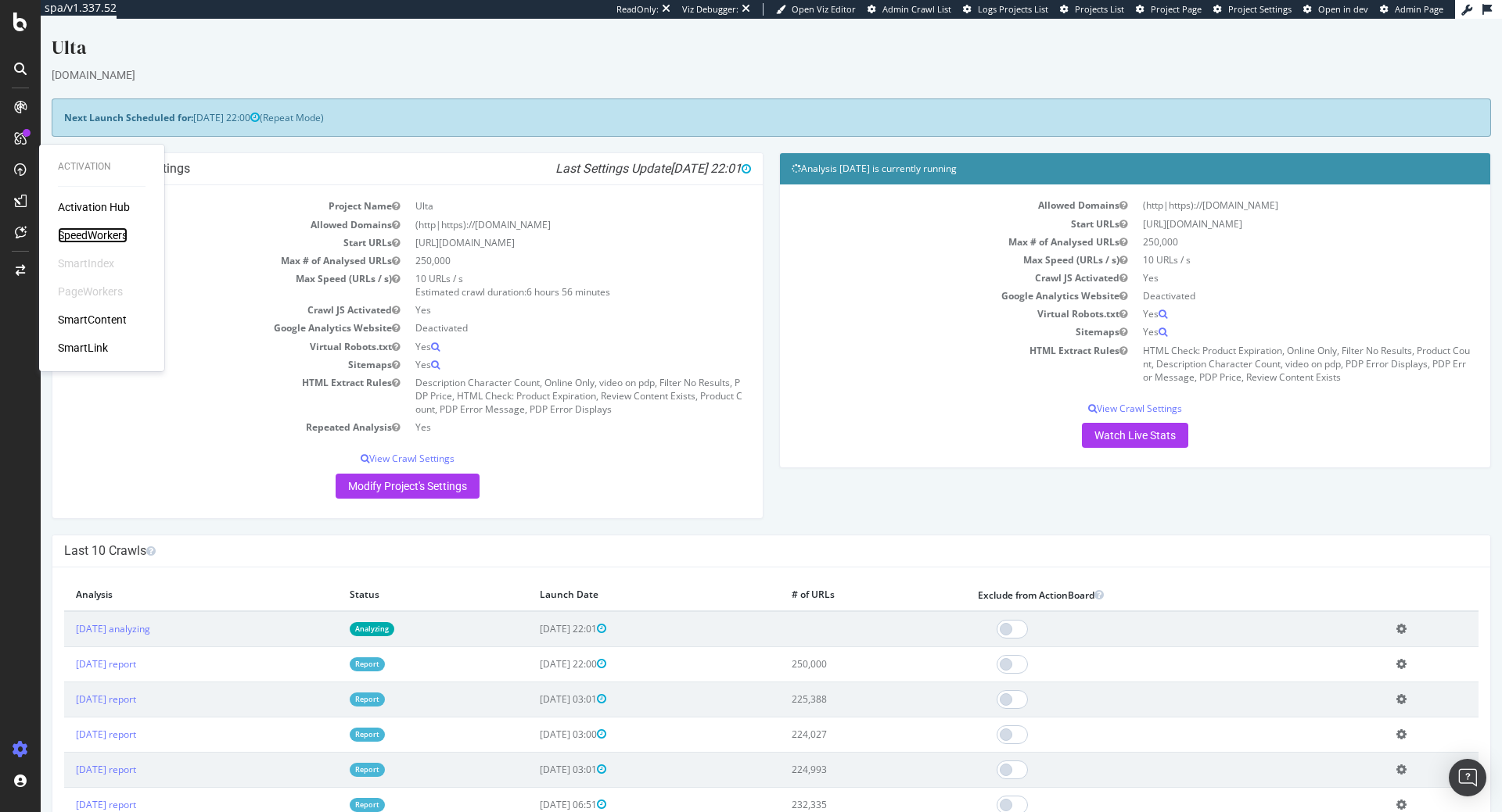
click at [115, 236] on div "SpeedWorkers" at bounding box center [92, 235] width 69 height 16
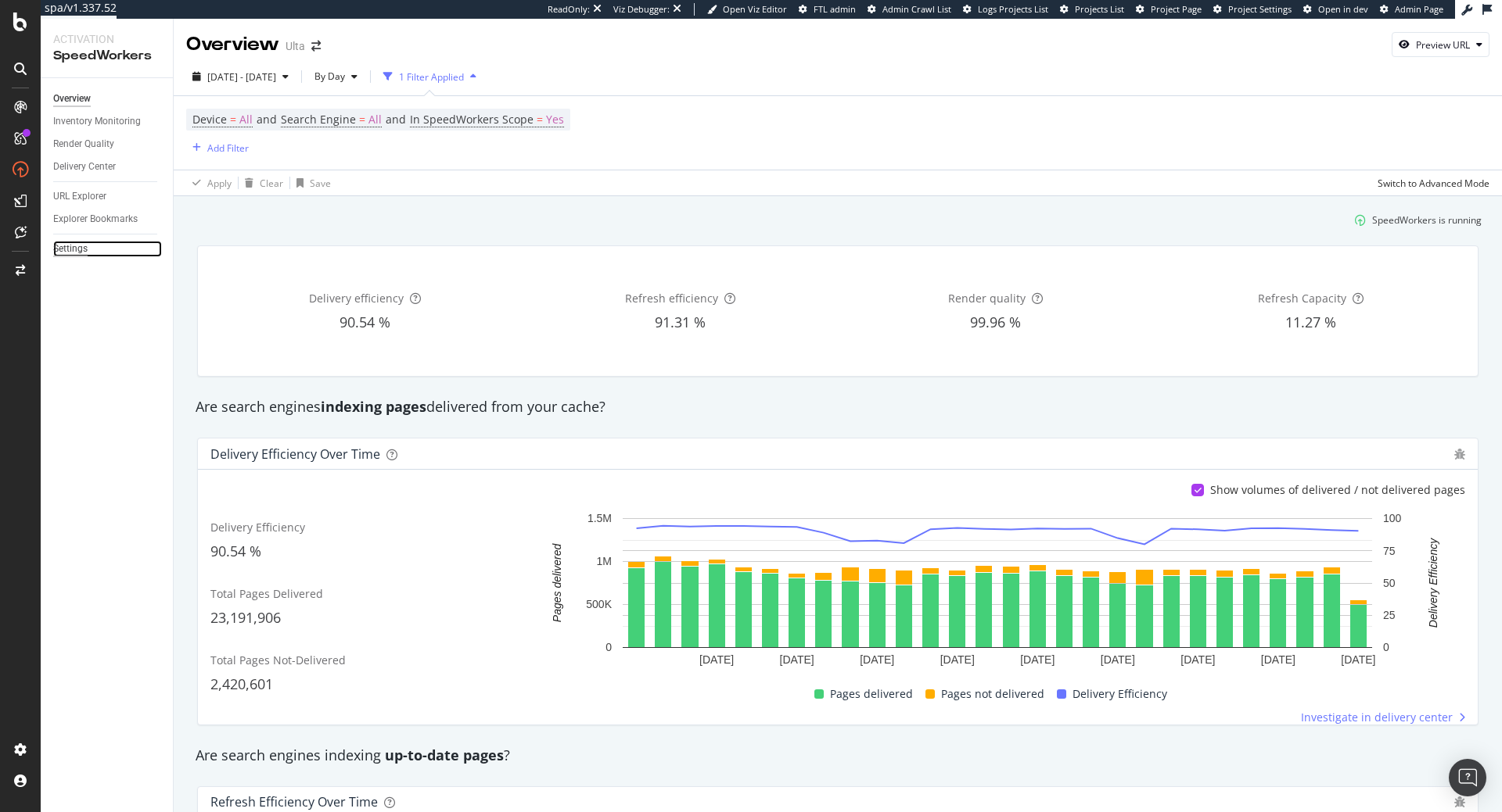
click at [69, 251] on div "Settings" at bounding box center [71, 249] width 35 height 16
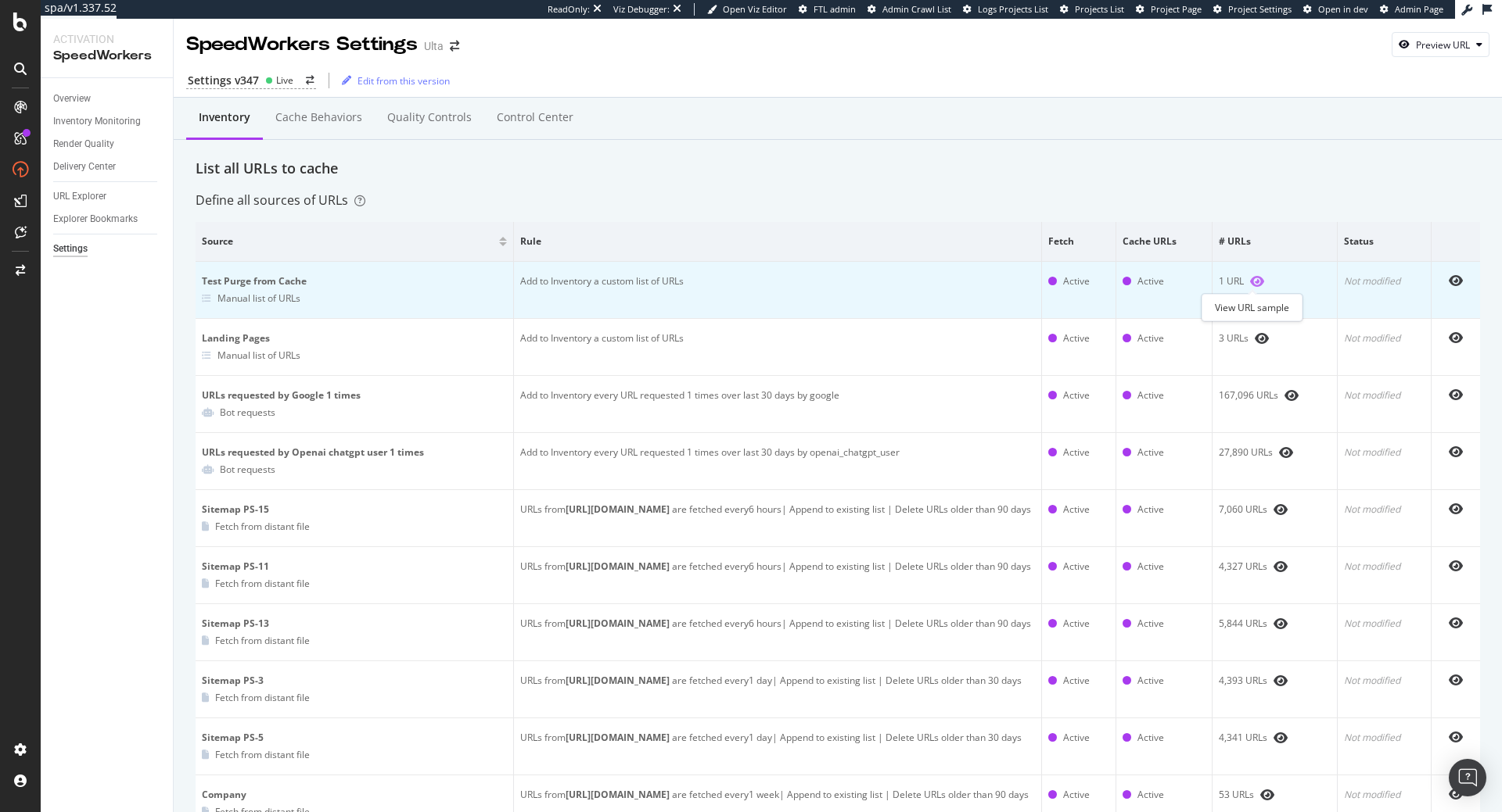
click at [1253, 282] on icon "eye" at bounding box center [1256, 281] width 14 height 12
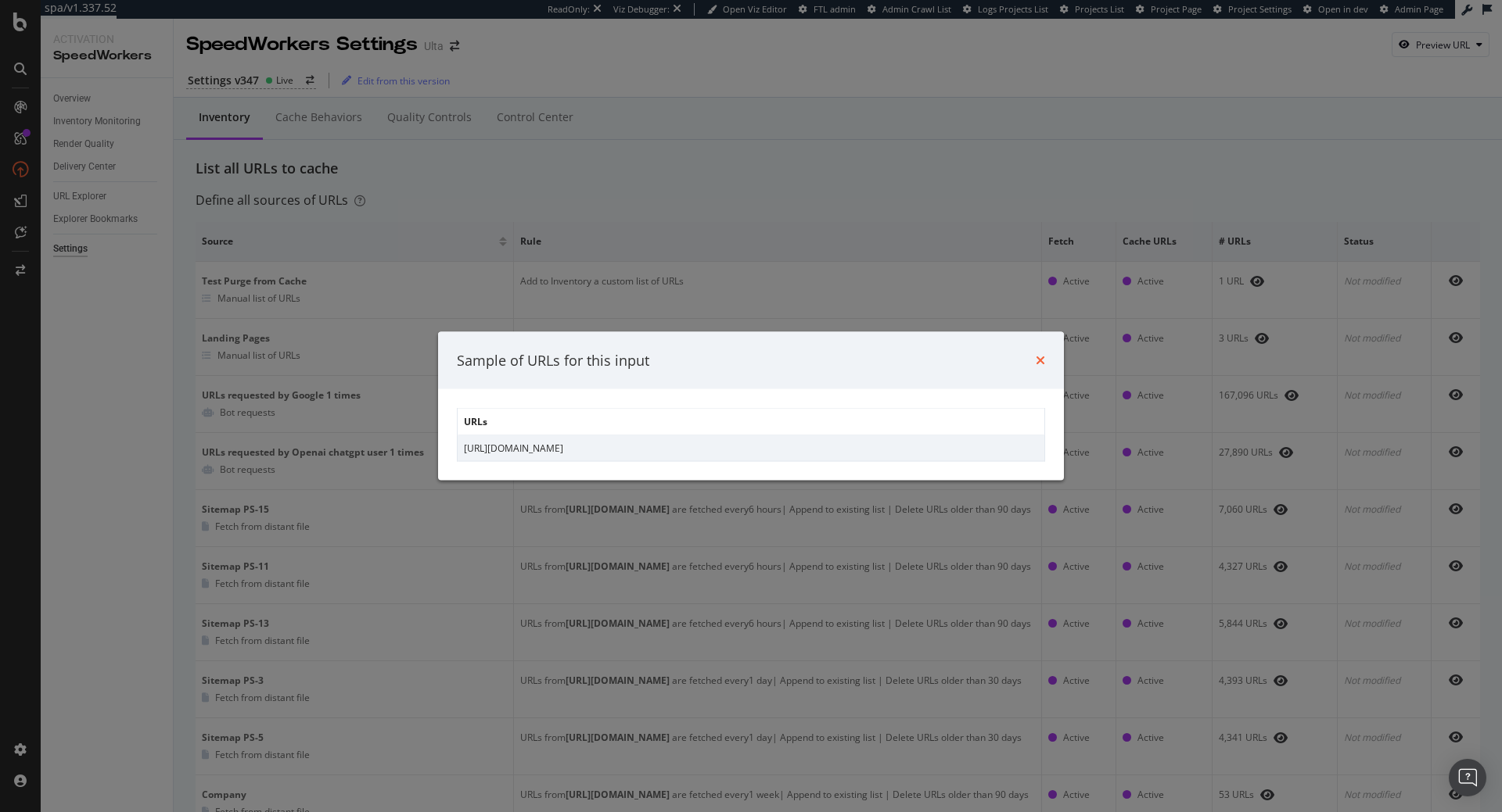
click at [1041, 361] on icon "times" at bounding box center [1040, 360] width 9 height 12
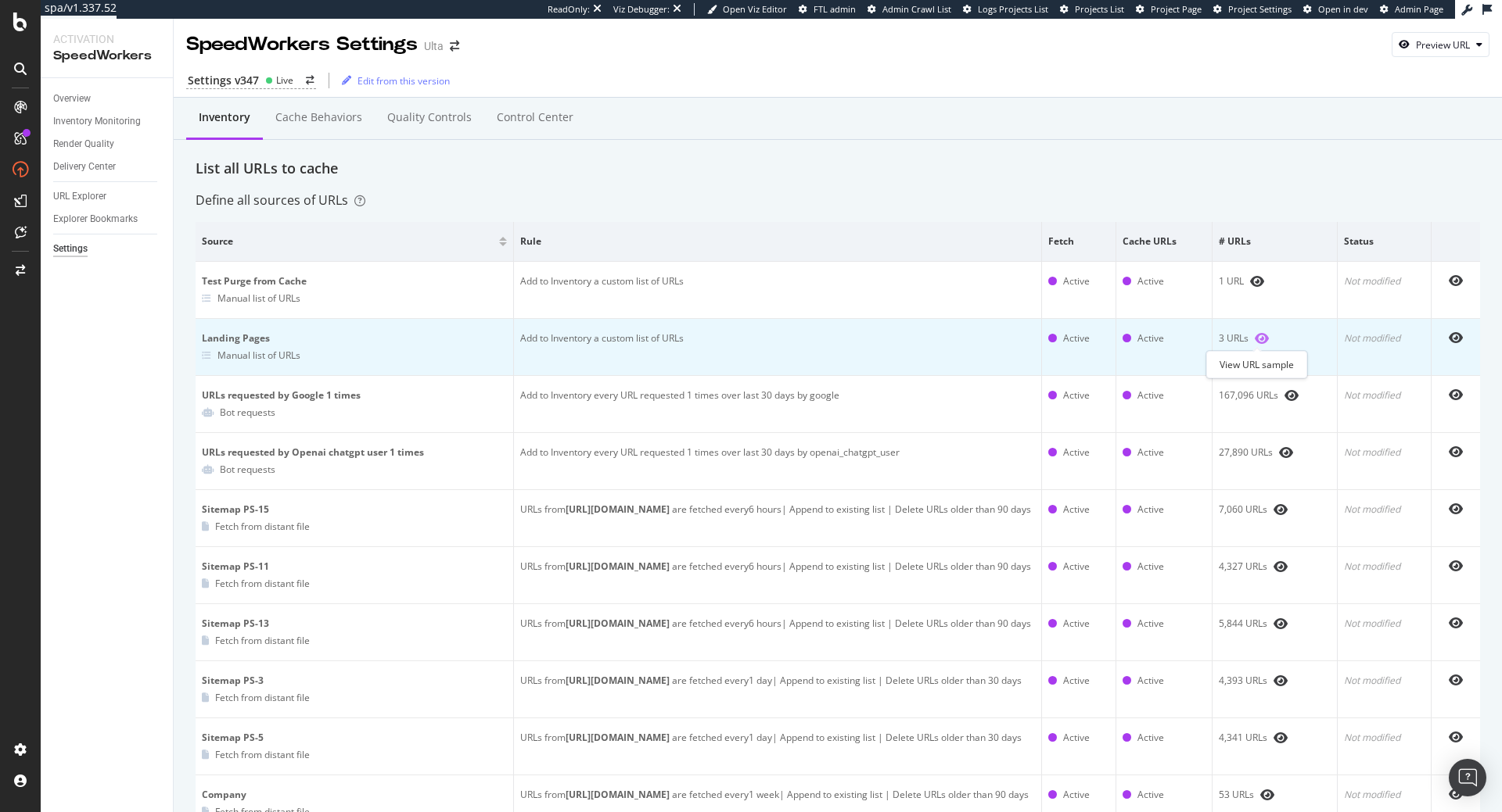
click at [1264, 338] on icon "eye" at bounding box center [1261, 338] width 14 height 12
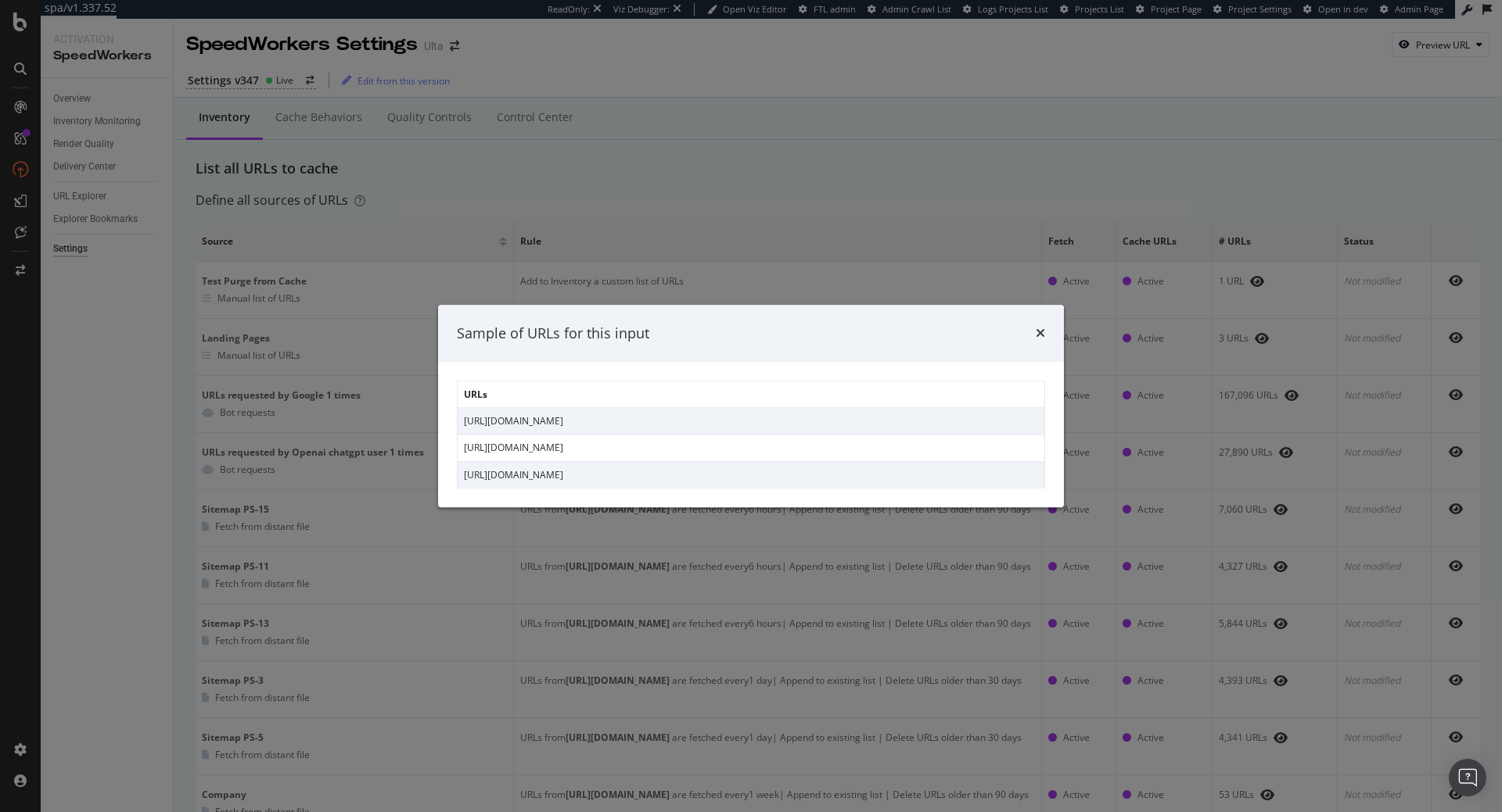
click at [1046, 332] on div "Sample of URLs for this input" at bounding box center [751, 334] width 626 height 58
click at [1043, 333] on icon "times" at bounding box center [1040, 334] width 9 height 12
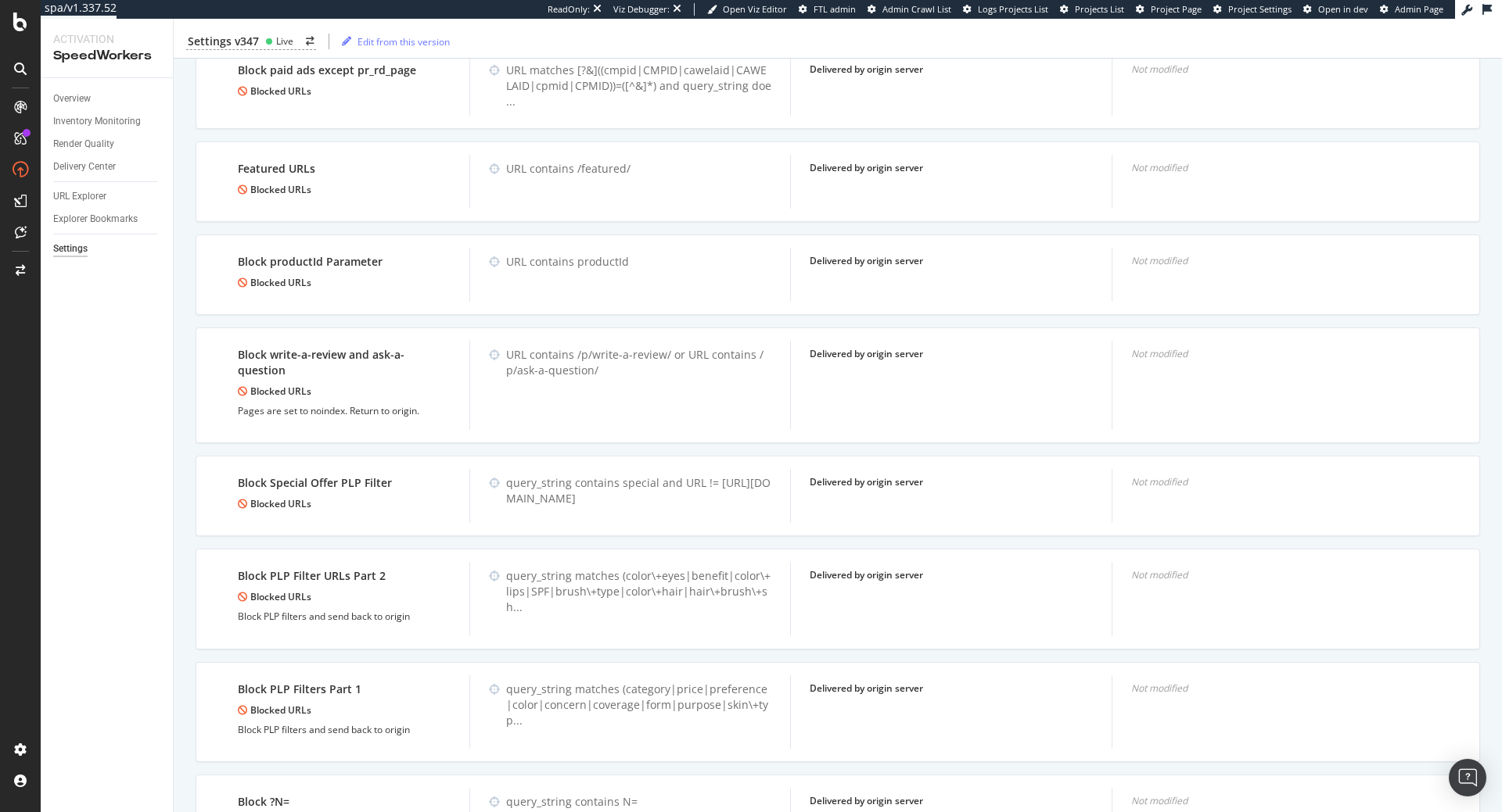
scroll to position [3180, 0]
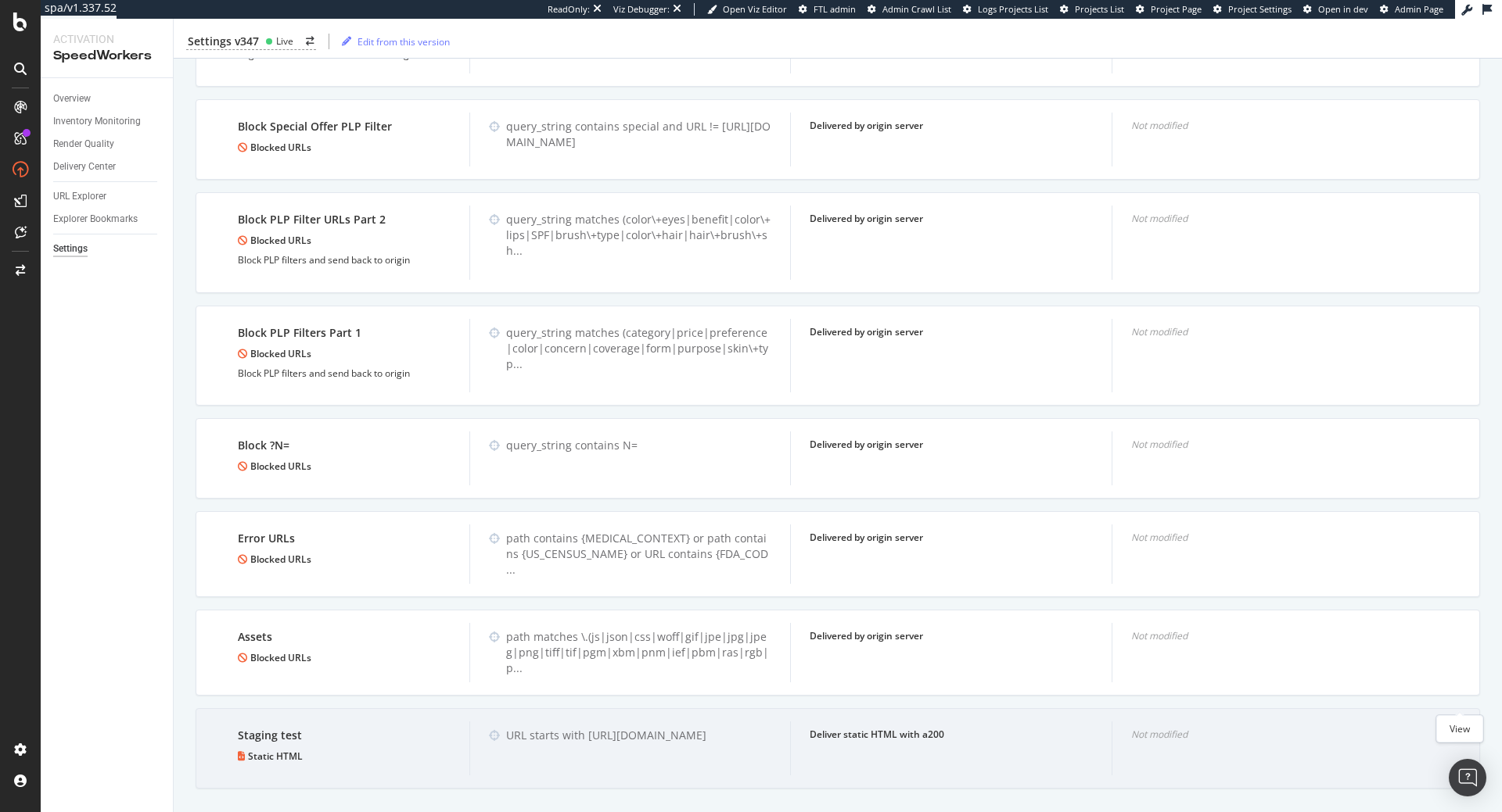
click at [1458, 728] on icon "eye" at bounding box center [1459, 734] width 14 height 12
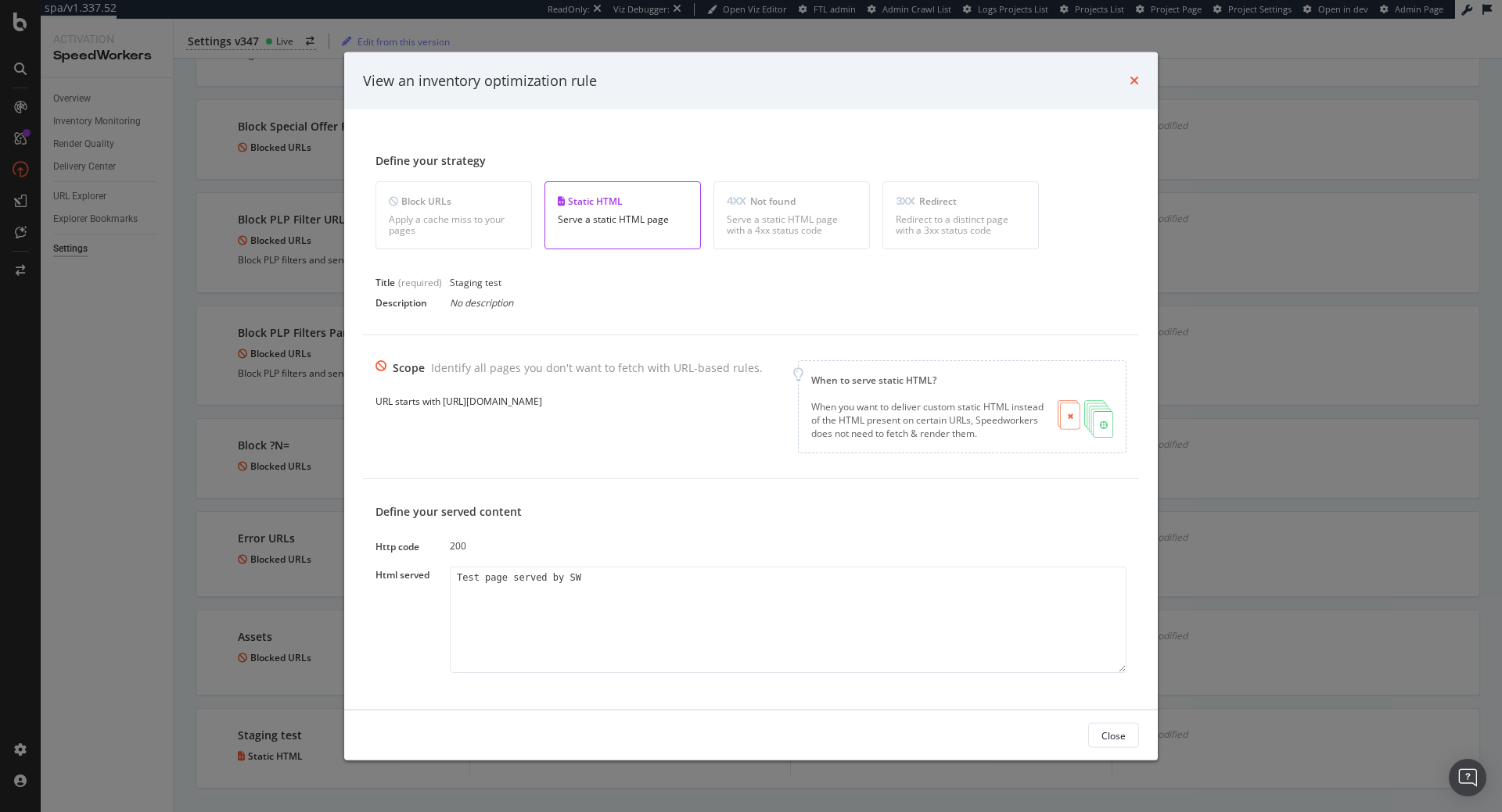
click at [1131, 82] on icon "times" at bounding box center [1134, 80] width 9 height 12
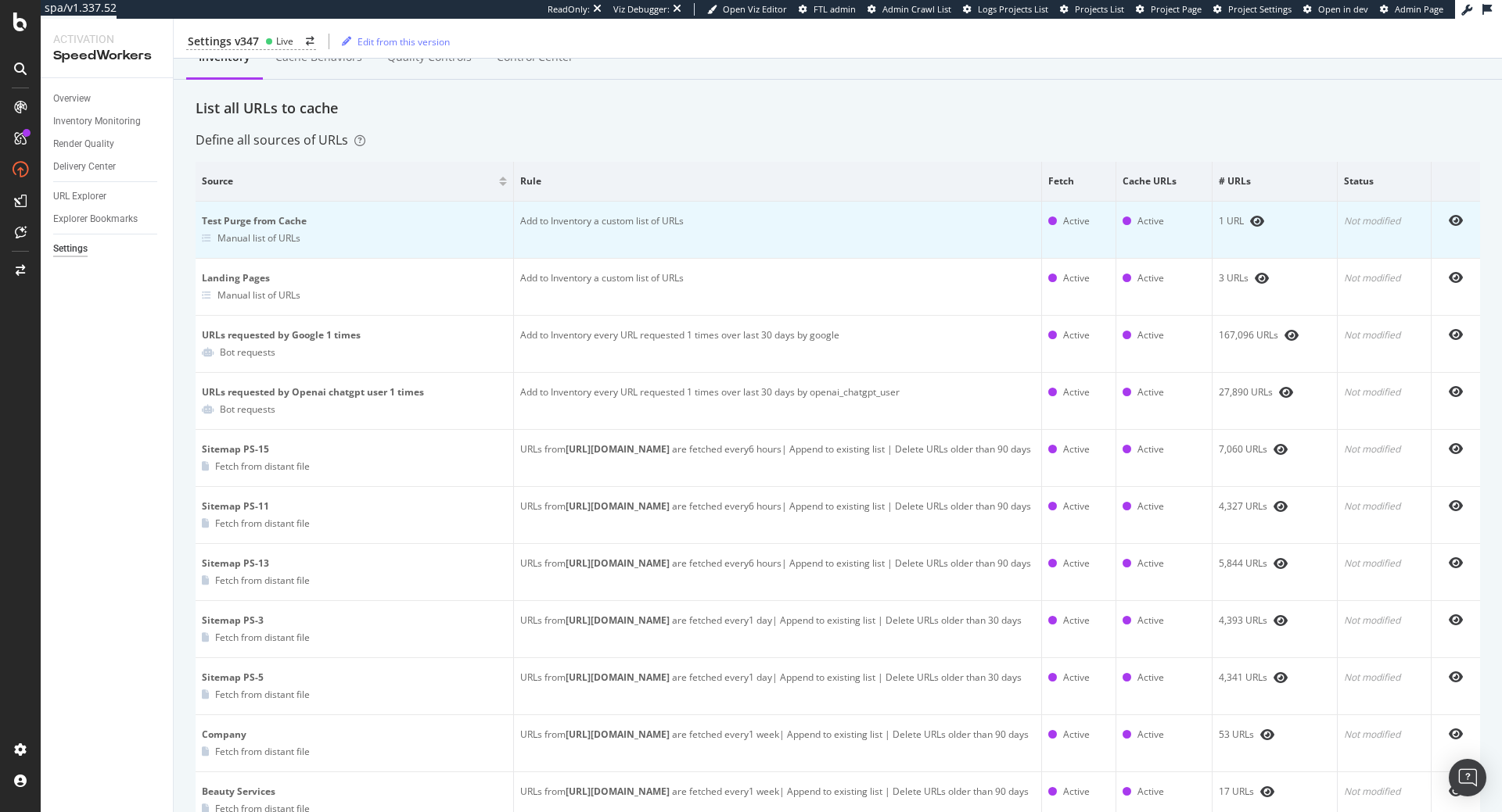
scroll to position [0, 0]
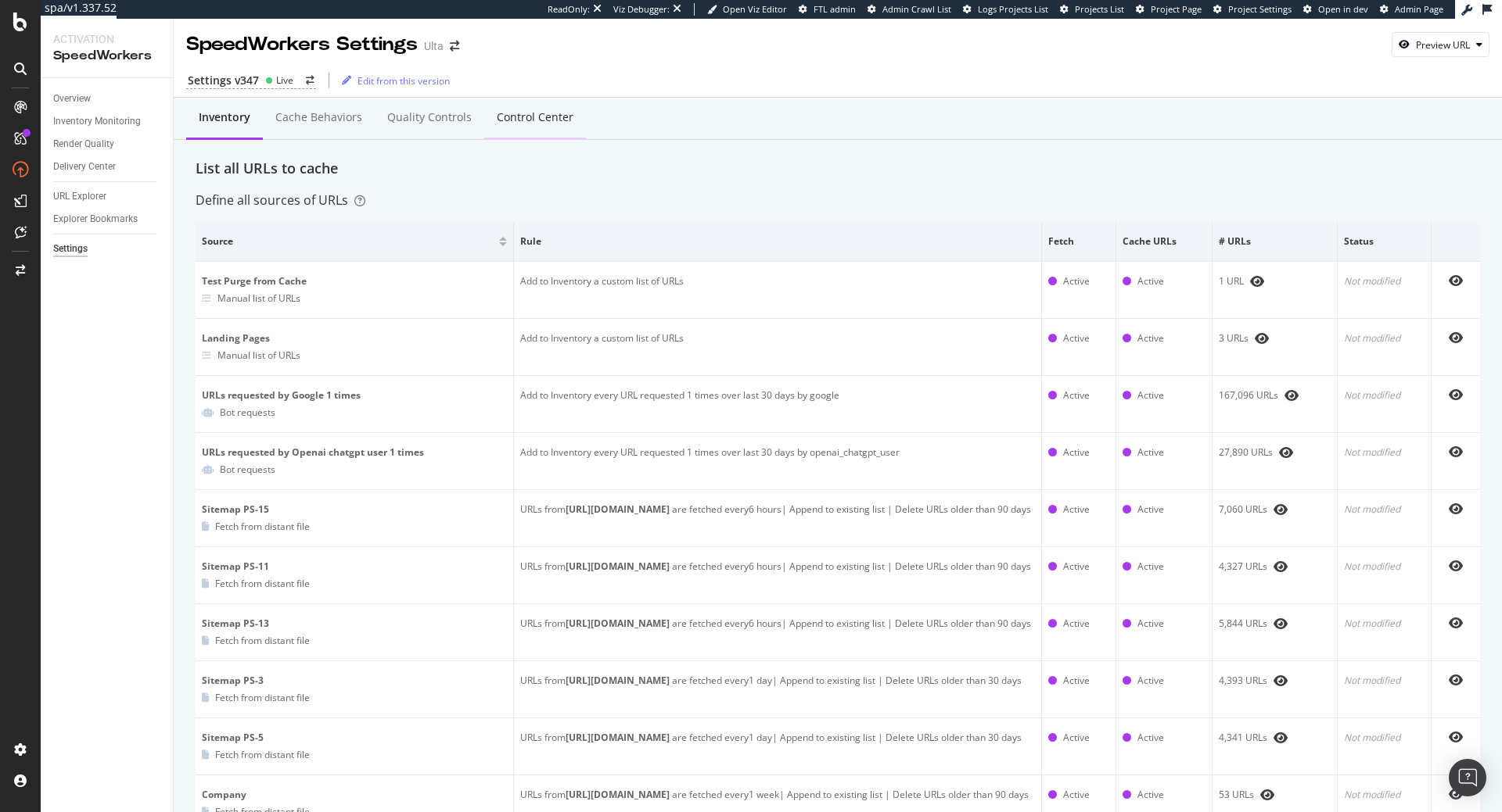
click at [531, 122] on div "Control Center" at bounding box center [535, 117] width 77 height 16
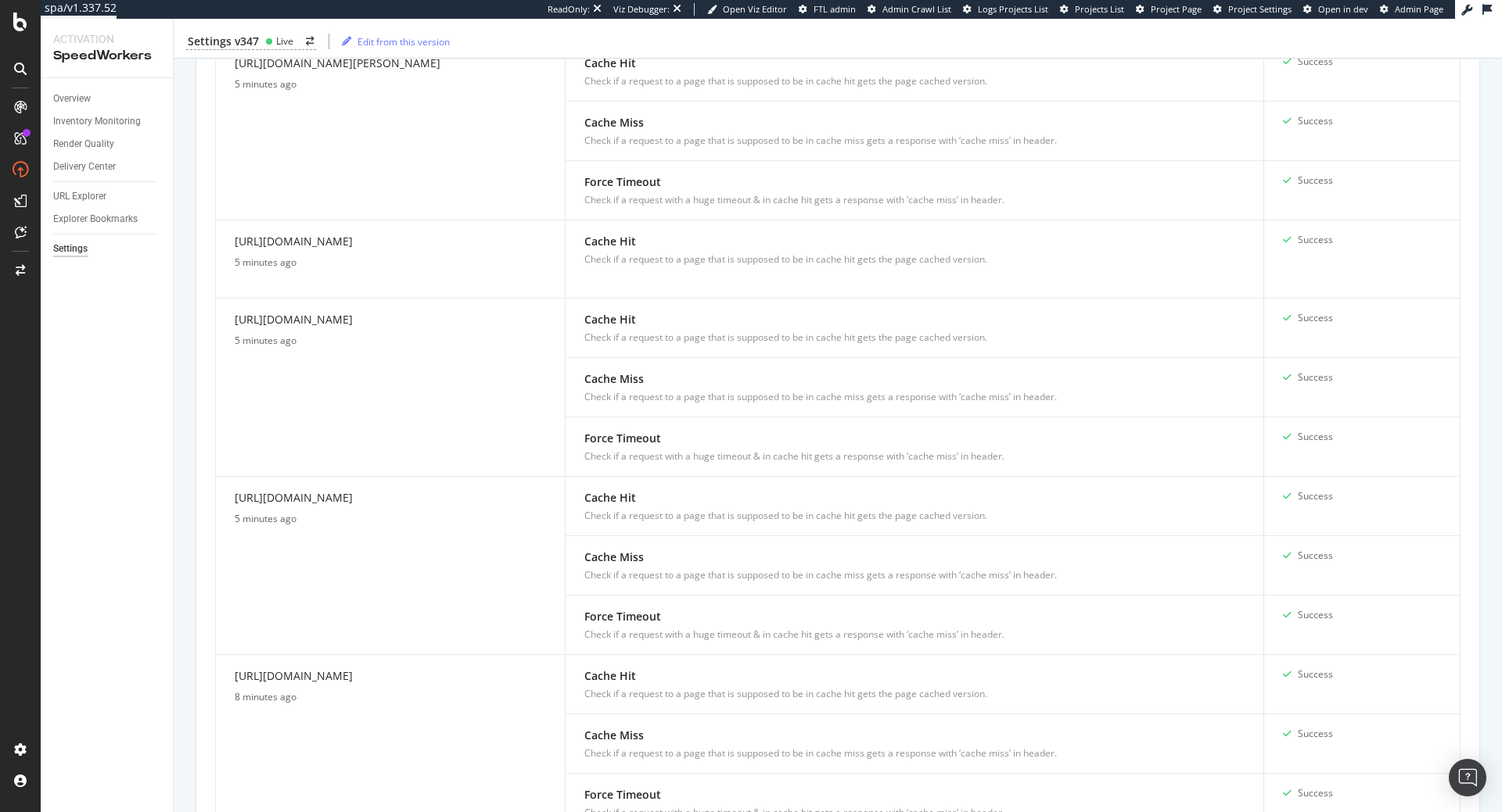
scroll to position [1592, 0]
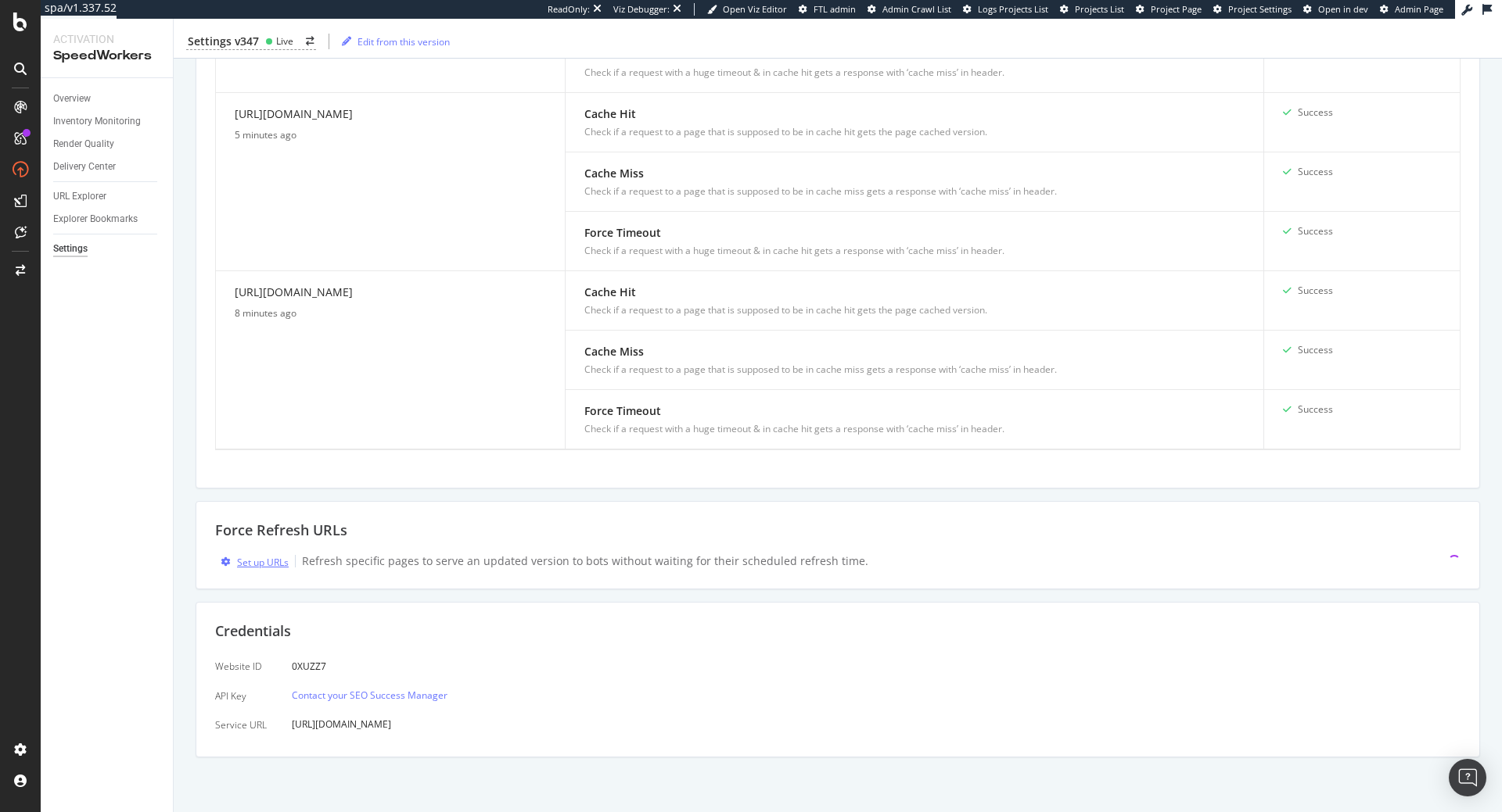
click at [270, 566] on div "Set up URLs" at bounding box center [263, 562] width 52 height 13
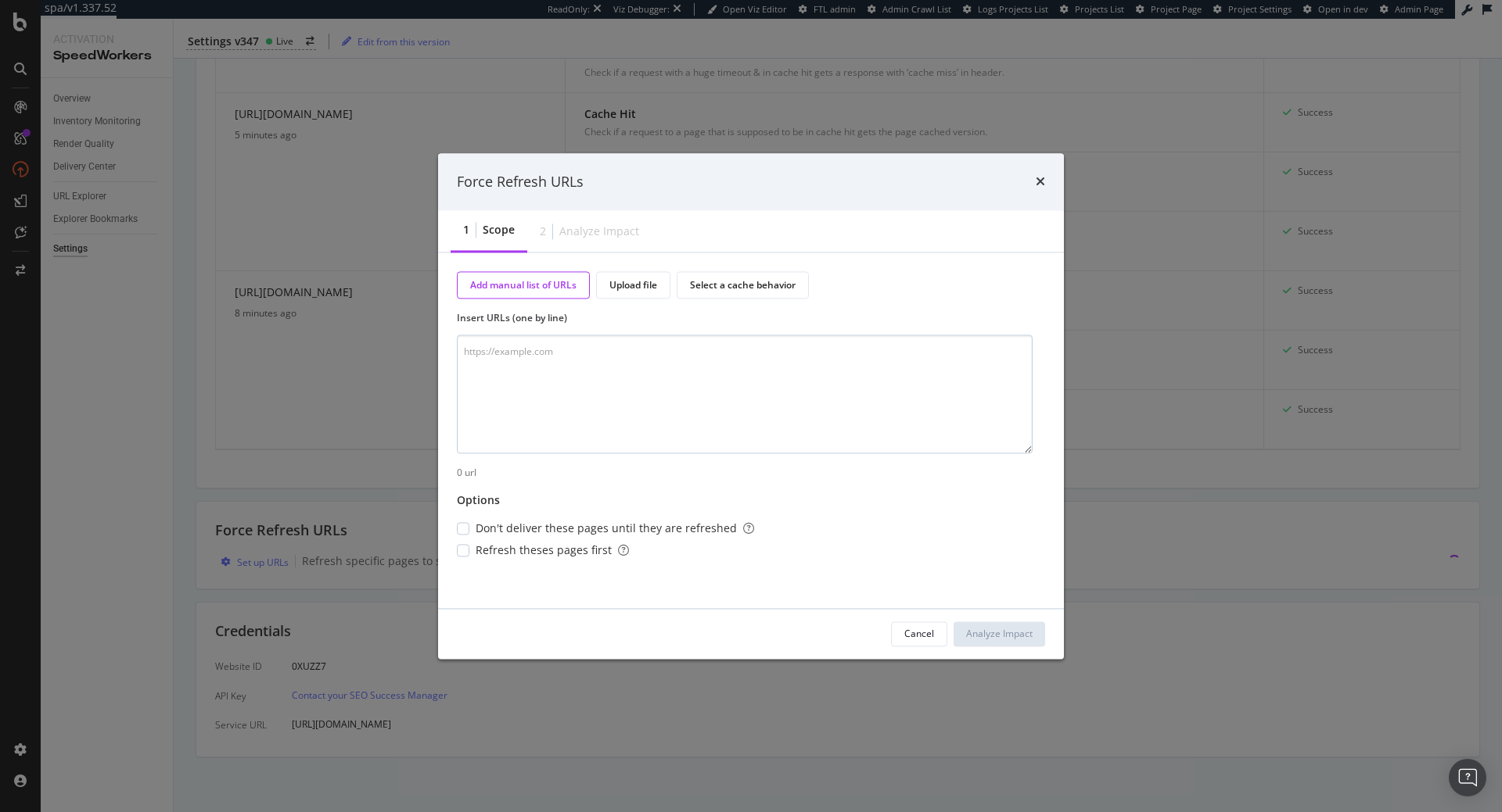
click at [684, 404] on textarea "modal" at bounding box center [744, 394] width 576 height 119
type textarea "[URL][DOMAIN_NAME] [URL][DOMAIN_NAME][MEDICAL_DATA] [URL][DOMAIN_NAME] [URL][DO…"
click at [974, 630] on div "Analyze Impact" at bounding box center [999, 633] width 67 height 13
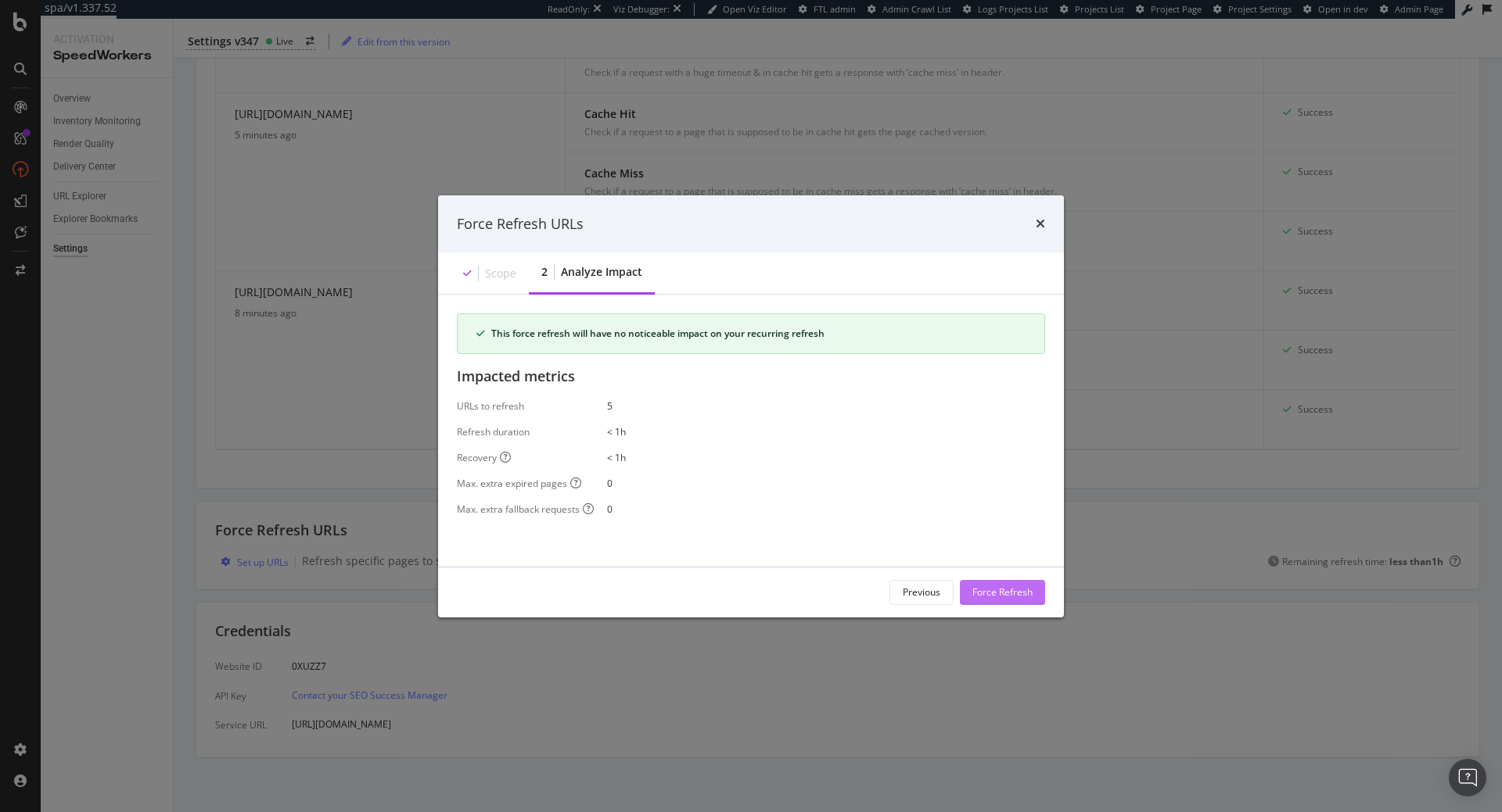
click at [999, 597] on div "Force Refresh" at bounding box center [1002, 592] width 60 height 13
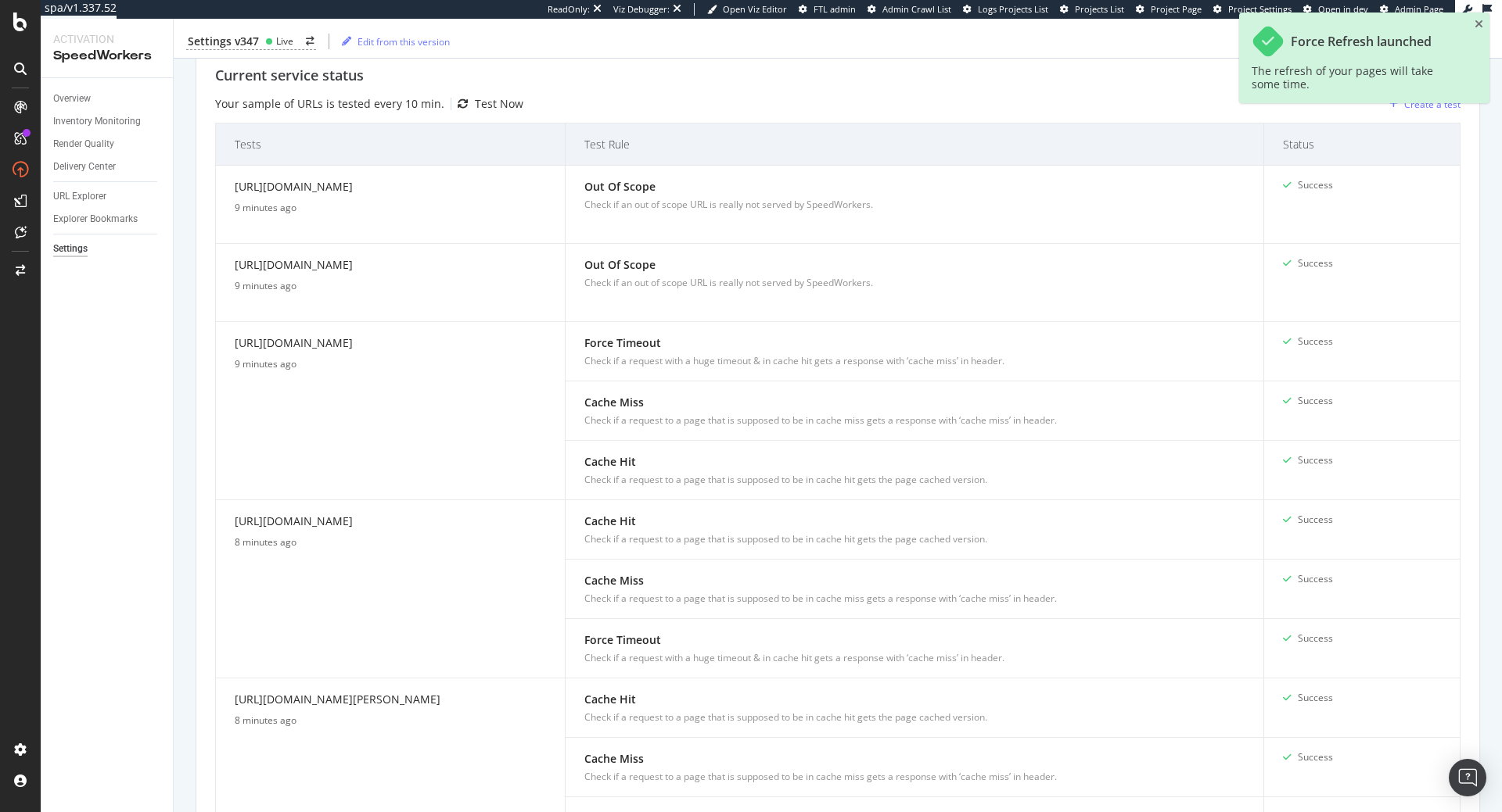
scroll to position [0, 0]
